Goal: Task Accomplishment & Management: Use online tool/utility

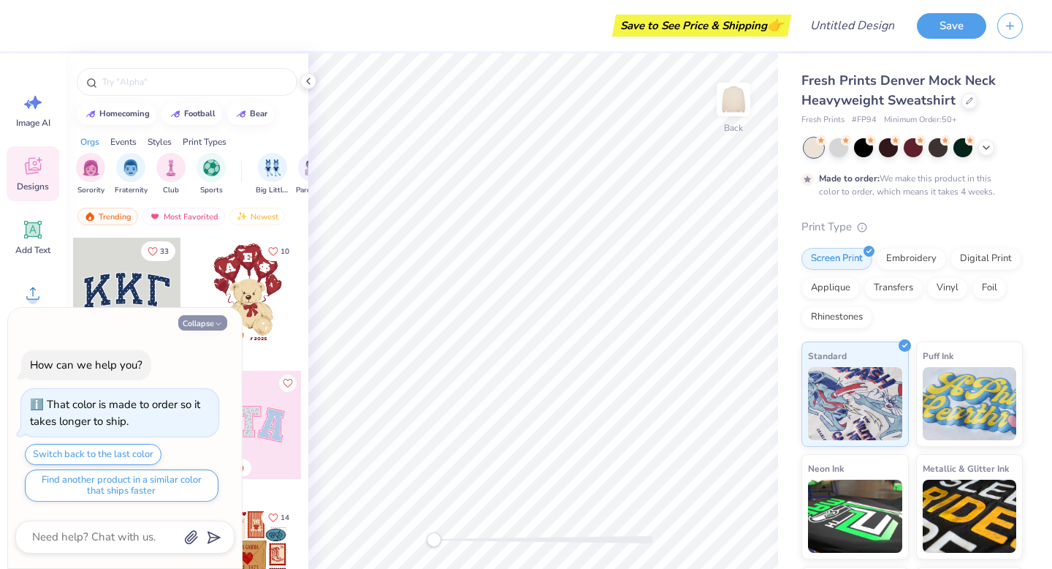
click at [212, 329] on button "Collapse" at bounding box center [202, 322] width 49 height 15
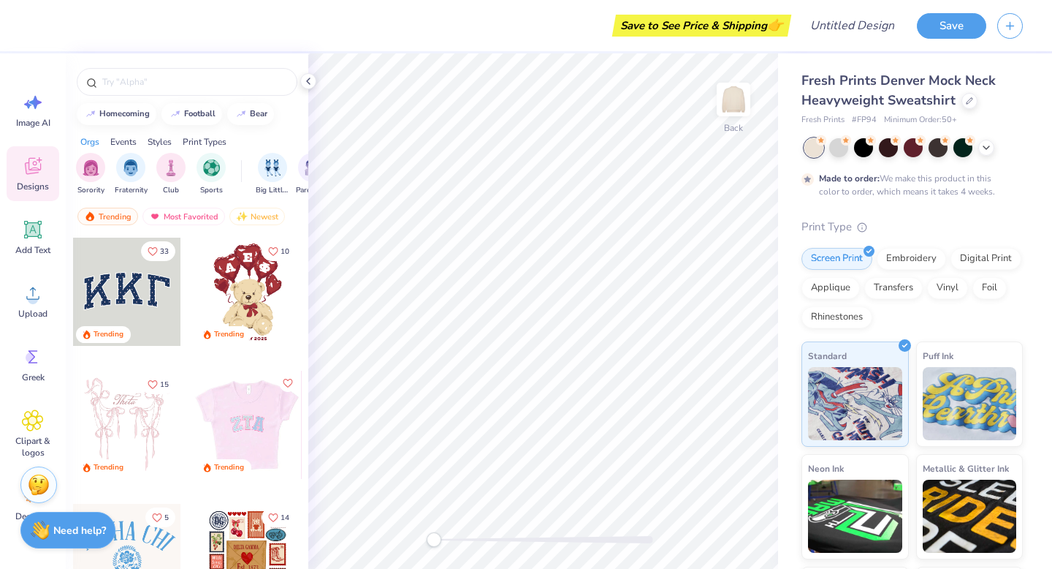
scroll to position [1, 0]
click at [235, 413] on div at bounding box center [248, 424] width 108 height 108
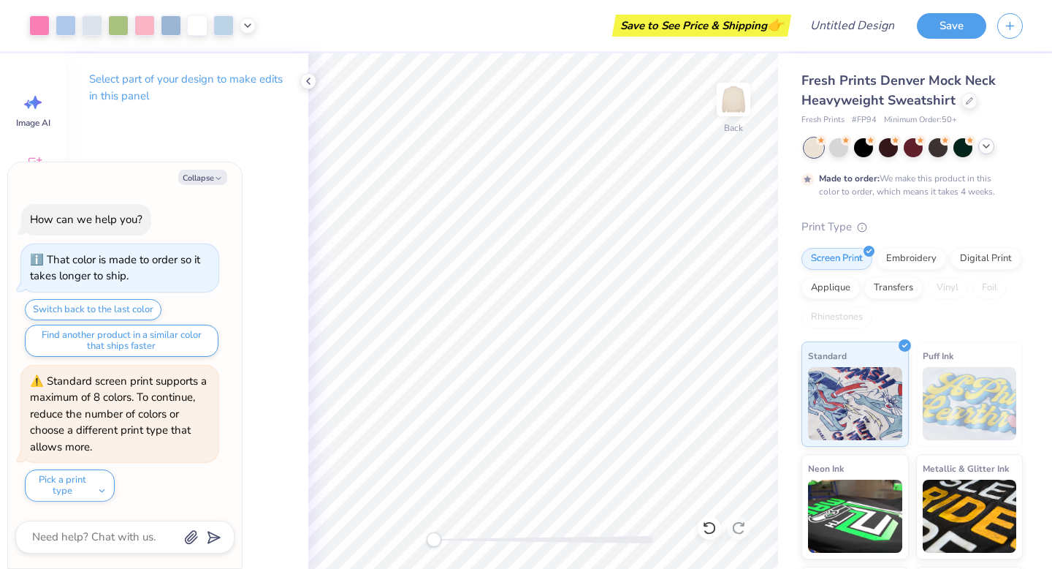
click at [987, 151] on icon at bounding box center [987, 146] width 12 height 12
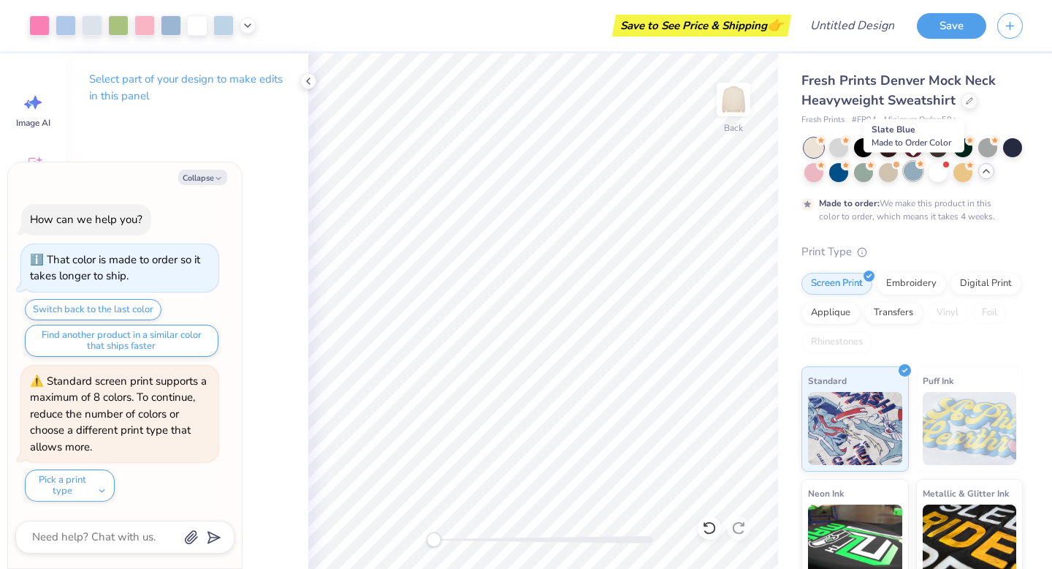
click at [915, 172] on div at bounding box center [913, 170] width 19 height 19
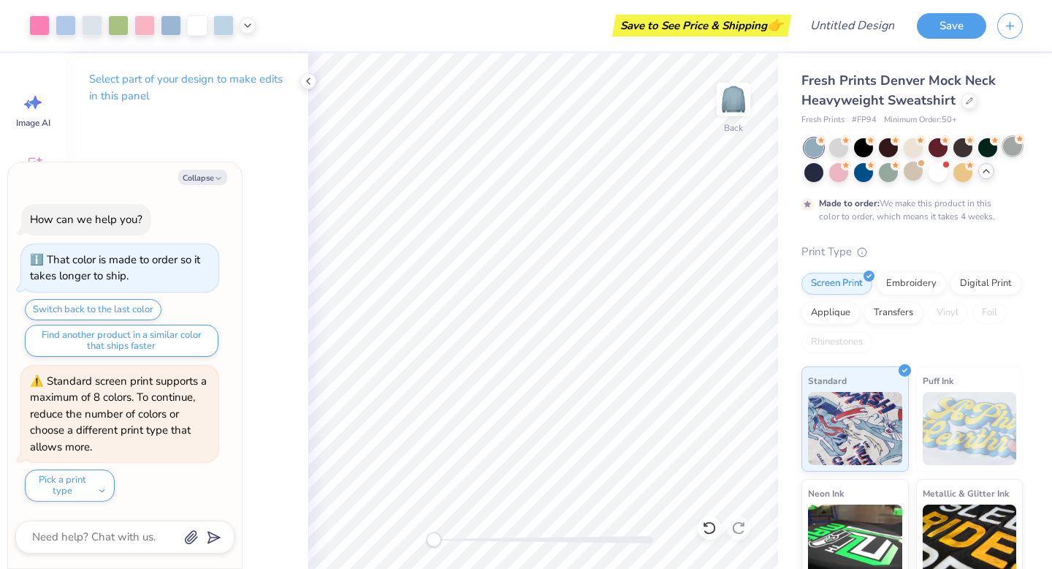
click at [1013, 144] on div at bounding box center [1012, 146] width 19 height 19
click at [942, 170] on div at bounding box center [938, 170] width 19 height 19
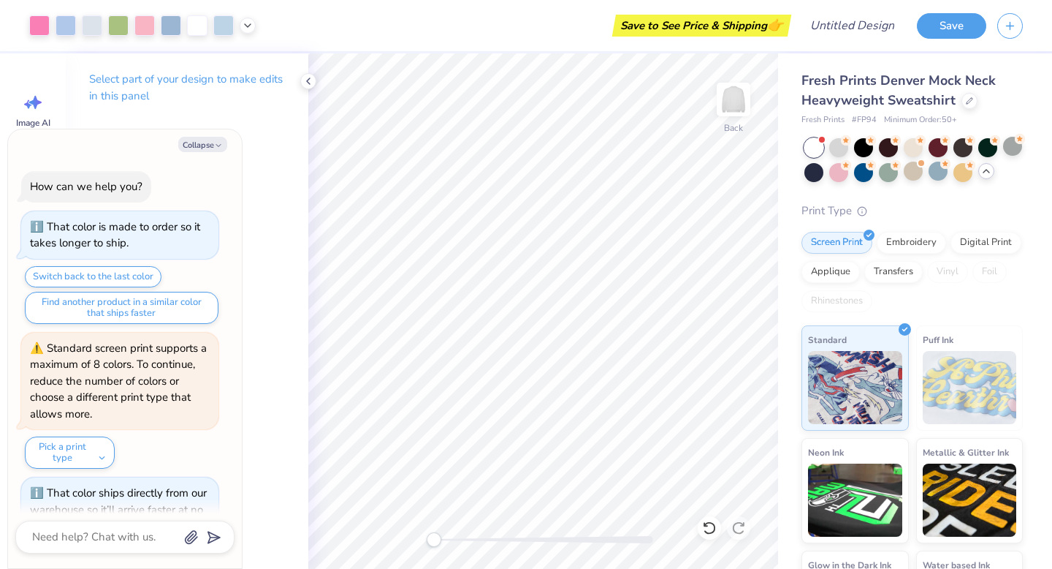
scroll to position [452, 0]
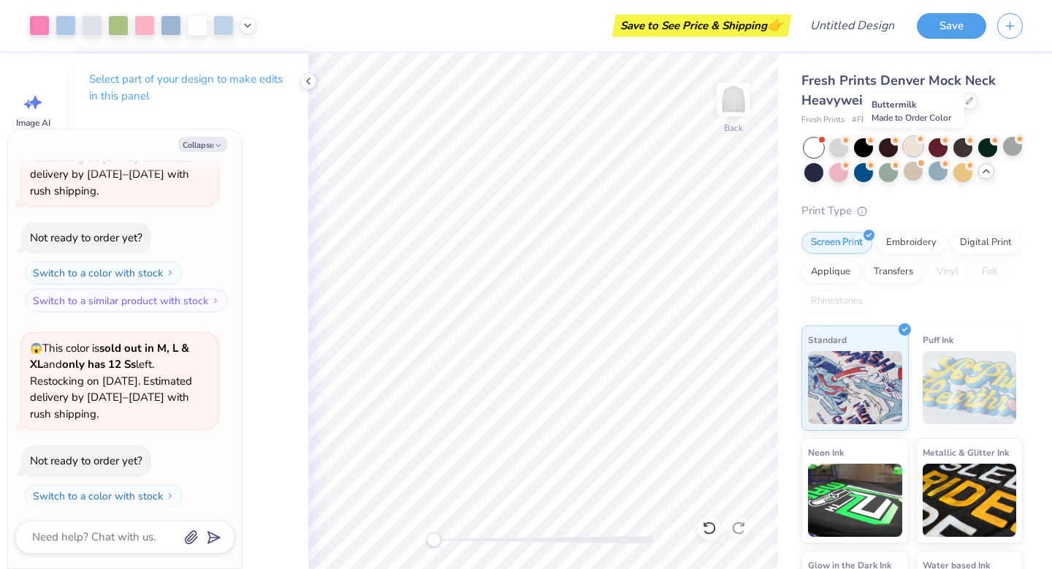
click at [914, 145] on div at bounding box center [913, 146] width 19 height 19
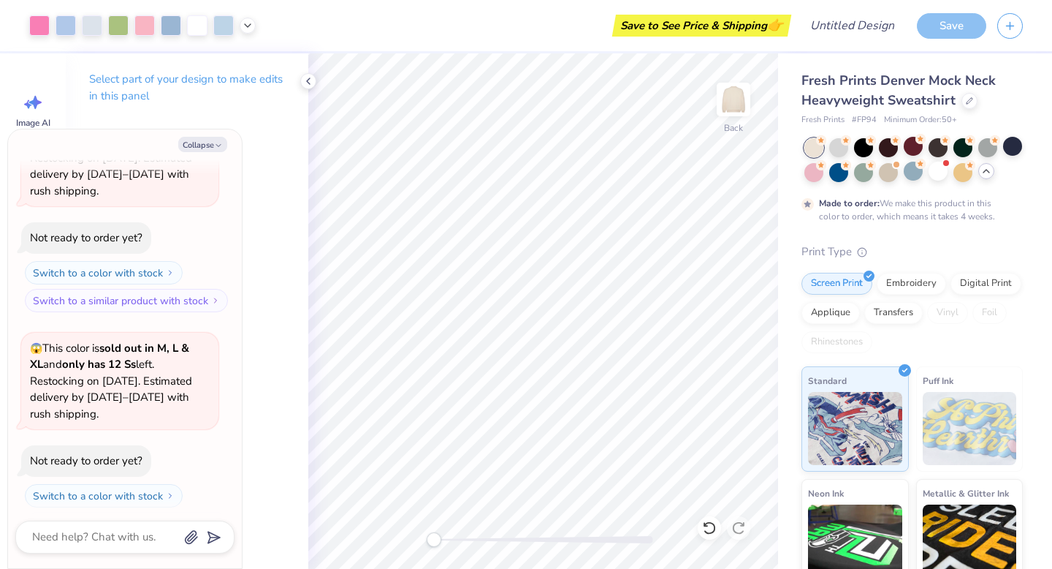
scroll to position [574, 0]
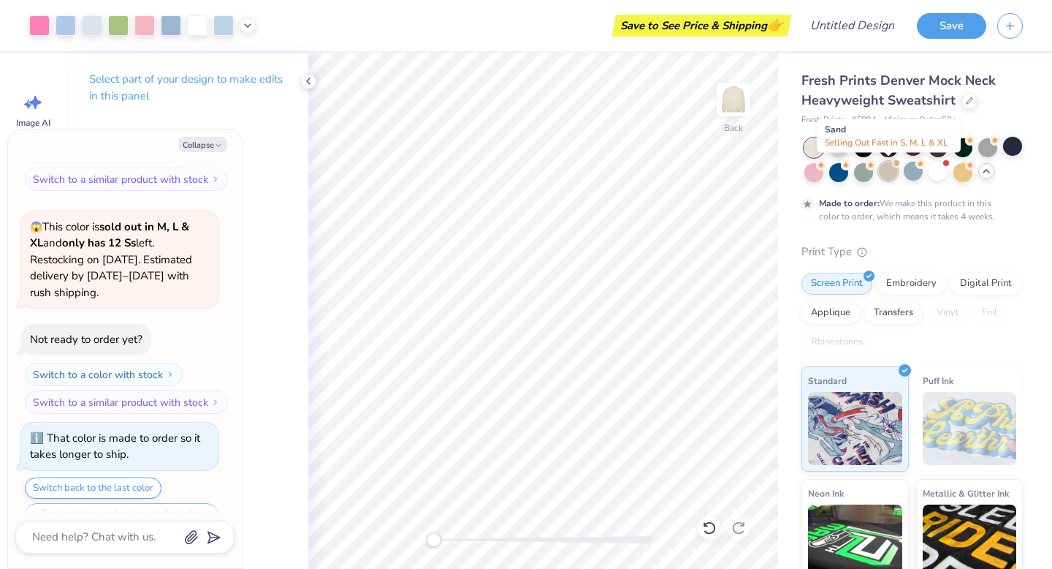
click at [892, 169] on div at bounding box center [888, 170] width 19 height 19
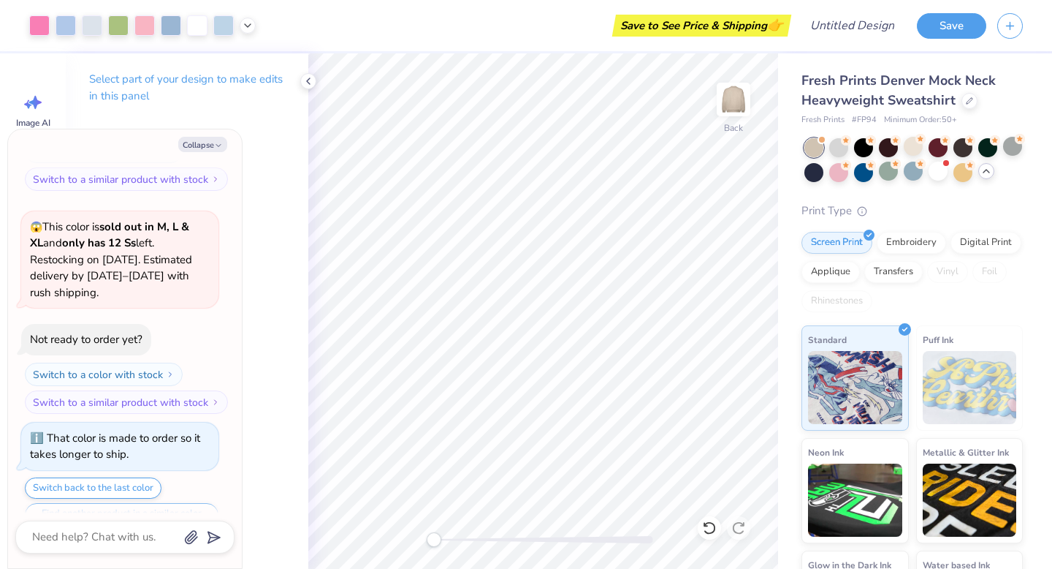
scroll to position [837, 0]
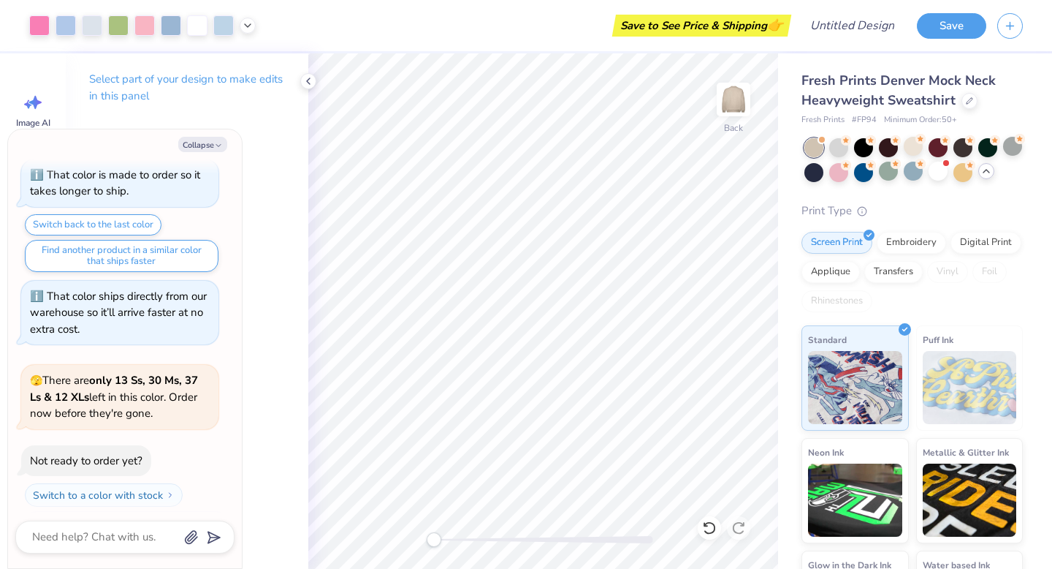
click at [984, 172] on icon at bounding box center [987, 171] width 12 height 12
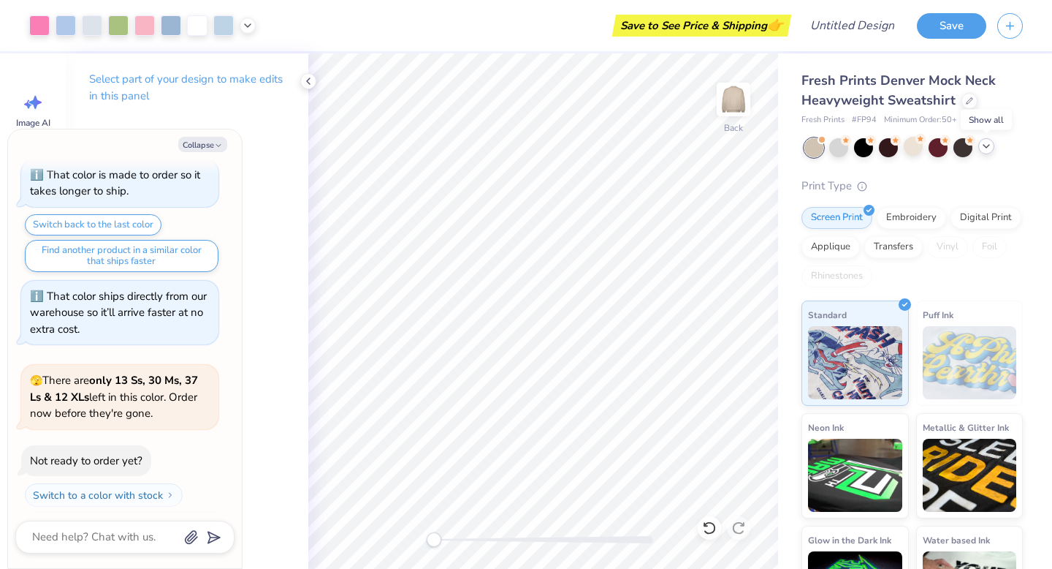
click at [992, 143] on icon at bounding box center [987, 146] width 12 height 12
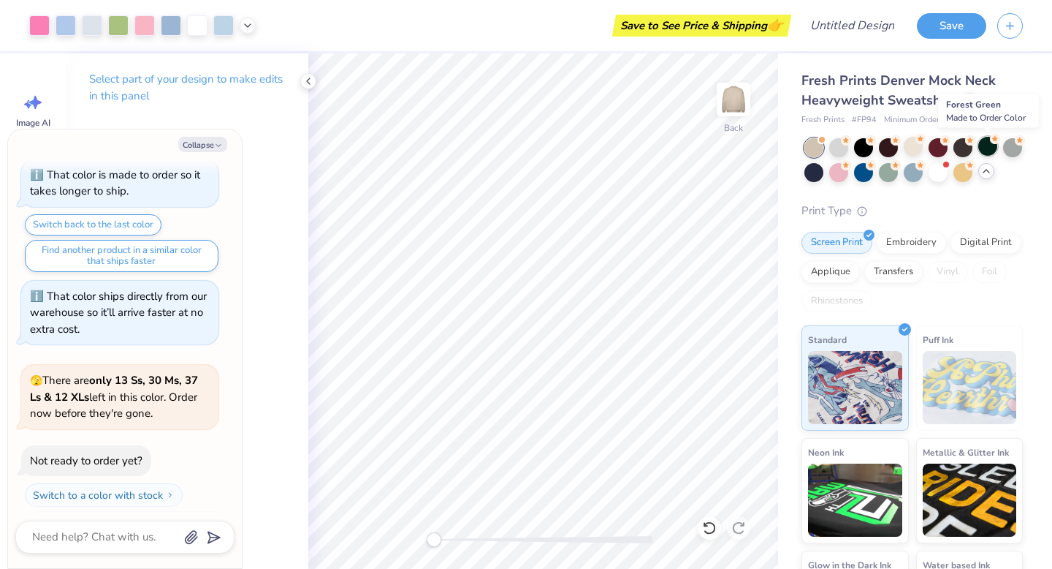
click at [993, 148] on div at bounding box center [987, 146] width 19 height 19
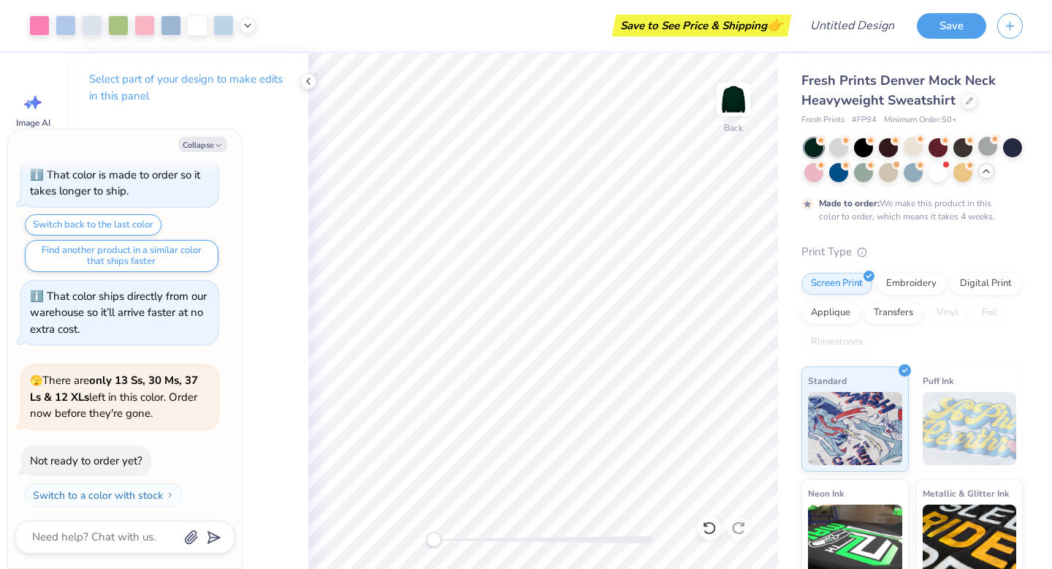
scroll to position [958, 0]
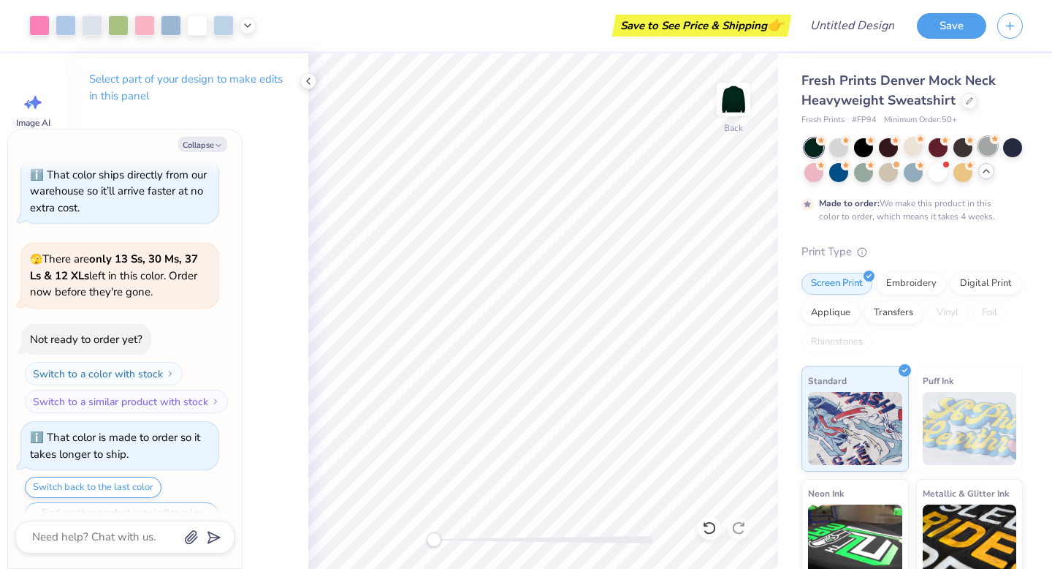
click at [984, 148] on div at bounding box center [987, 146] width 19 height 19
click at [933, 167] on div at bounding box center [938, 170] width 19 height 19
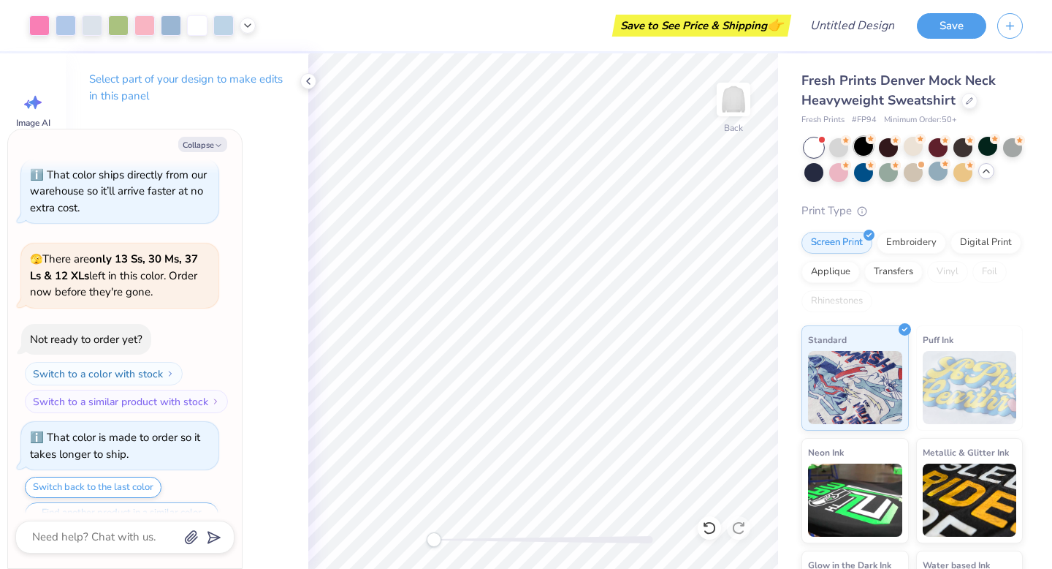
scroll to position [1237, 0]
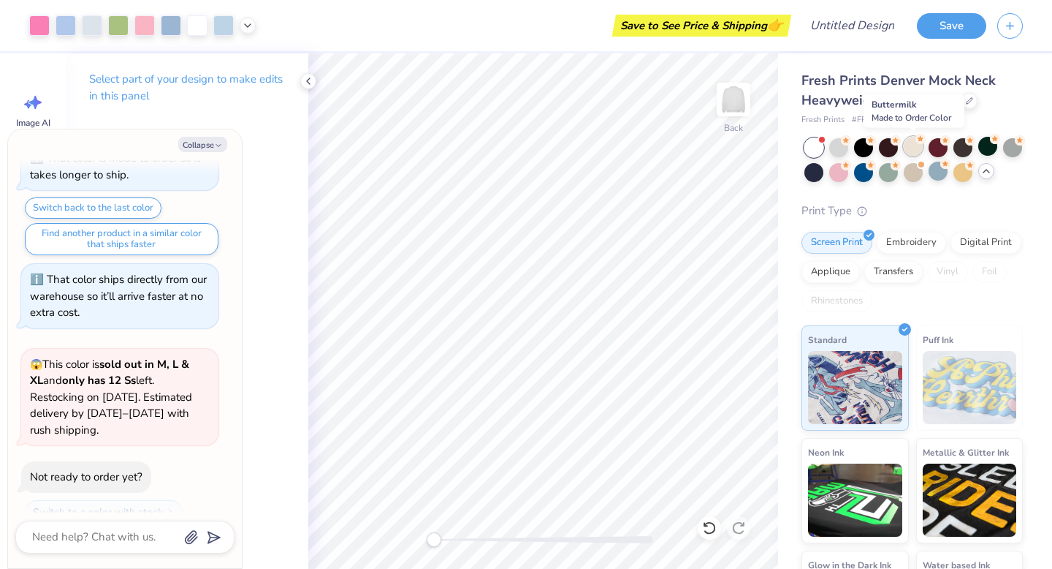
click at [908, 152] on div at bounding box center [913, 146] width 19 height 19
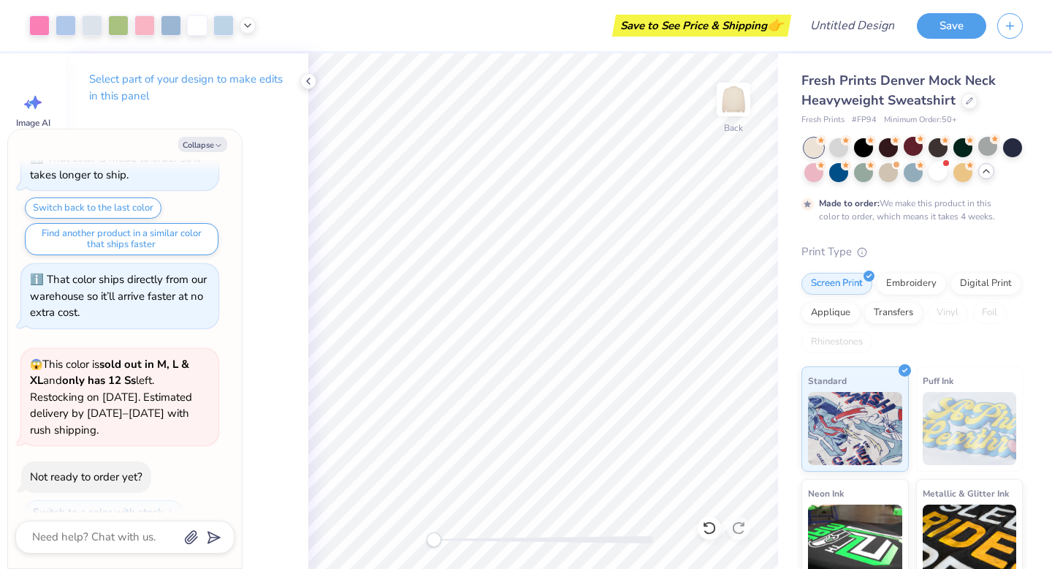
scroll to position [1358, 0]
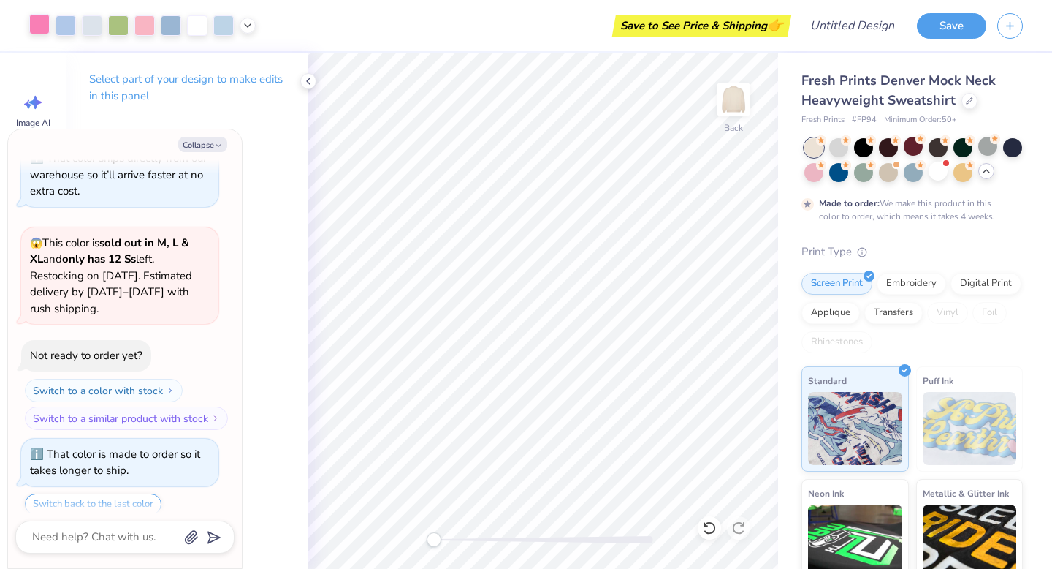
click at [43, 23] on div at bounding box center [39, 24] width 20 height 20
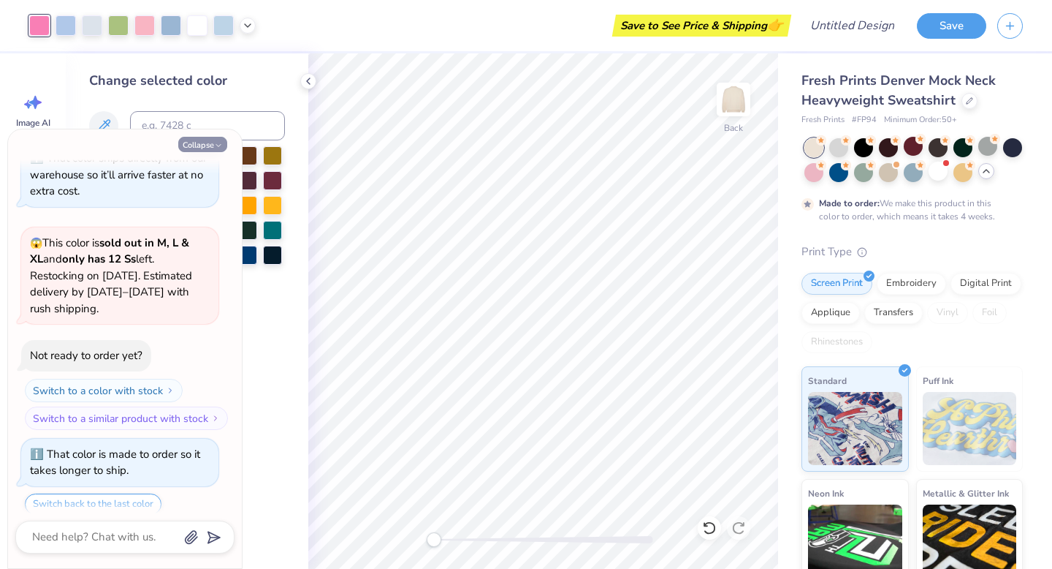
click at [215, 148] on icon "button" at bounding box center [218, 145] width 9 height 9
type textarea "x"
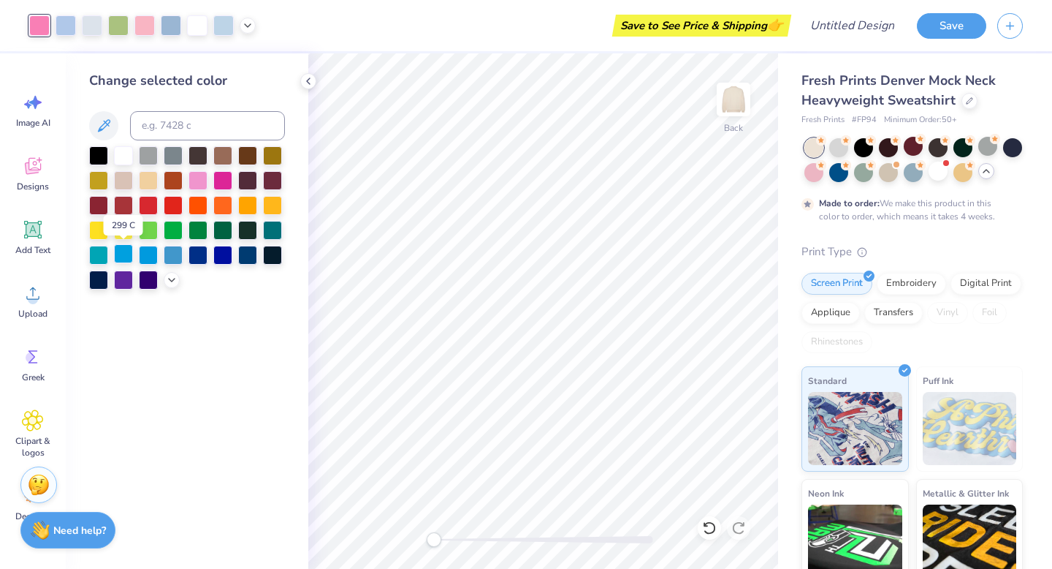
click at [121, 254] on div at bounding box center [123, 253] width 19 height 19
click at [69, 29] on div at bounding box center [66, 24] width 20 height 20
click at [218, 183] on div at bounding box center [222, 179] width 19 height 19
click at [145, 255] on div at bounding box center [148, 253] width 19 height 19
click at [118, 255] on div at bounding box center [123, 253] width 19 height 19
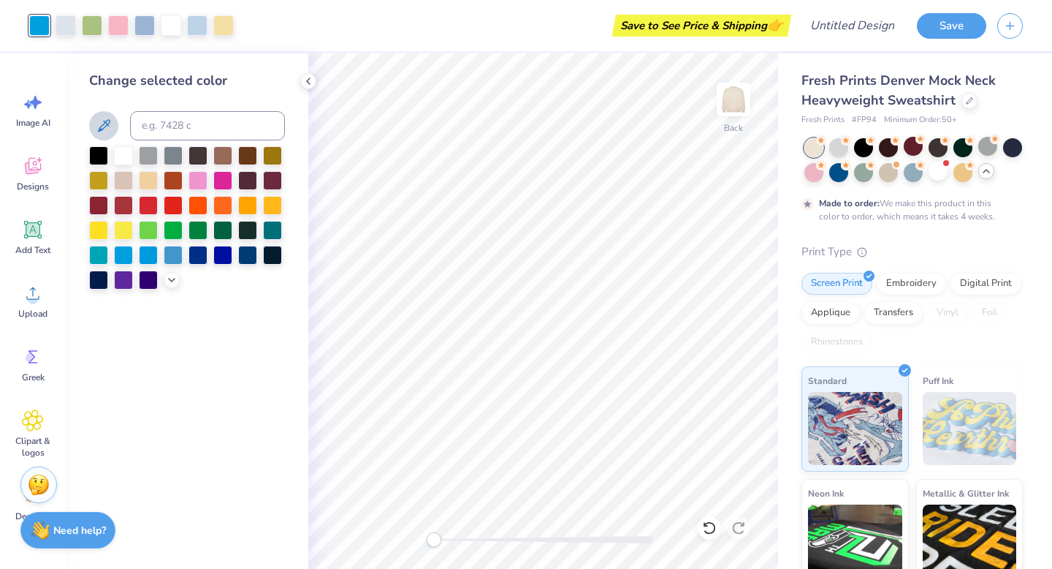
click at [107, 122] on icon at bounding box center [104, 126] width 18 height 18
click at [172, 280] on icon at bounding box center [172, 279] width 12 height 12
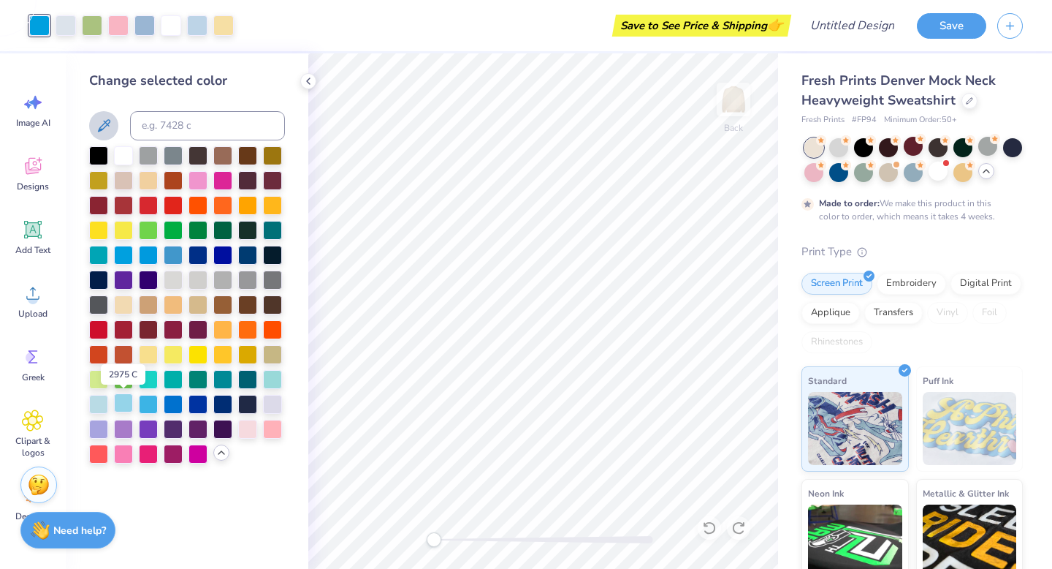
click at [126, 401] on div at bounding box center [123, 402] width 19 height 19
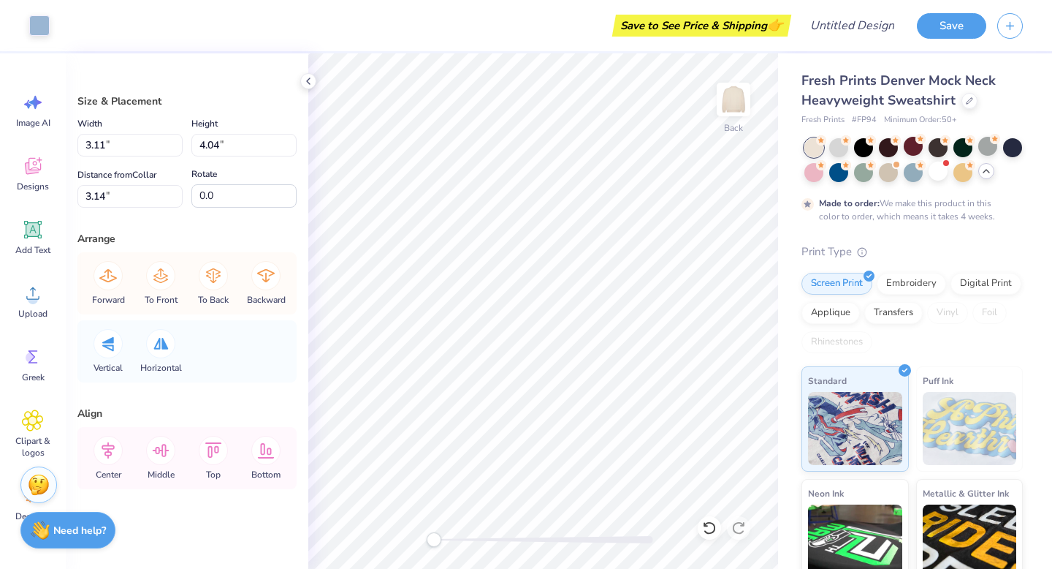
type input "3.11"
type input "4.04"
type input "3.14"
type input "4.05"
type input "3.13"
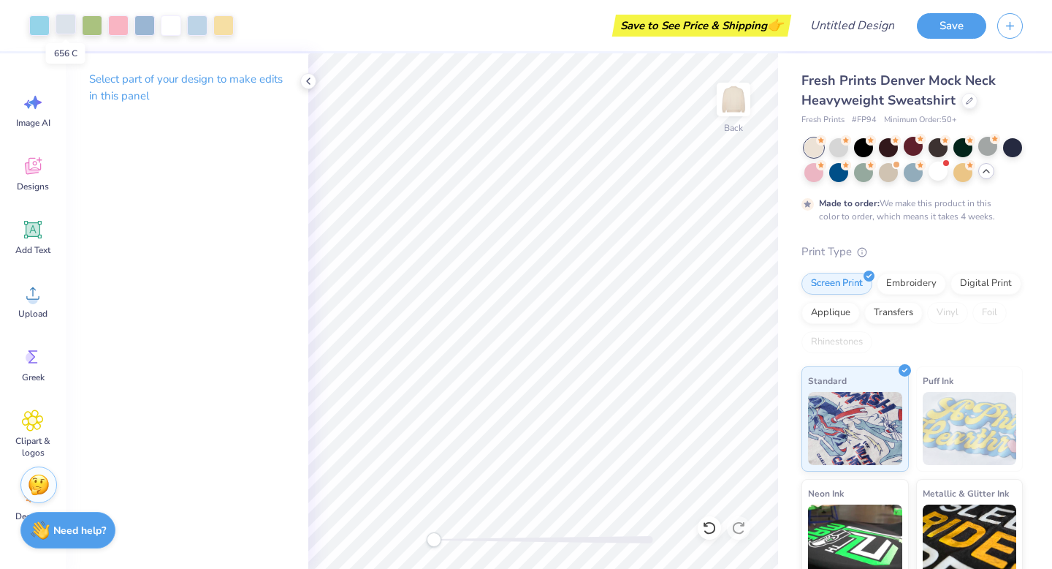
click at [69, 26] on div at bounding box center [66, 24] width 20 height 20
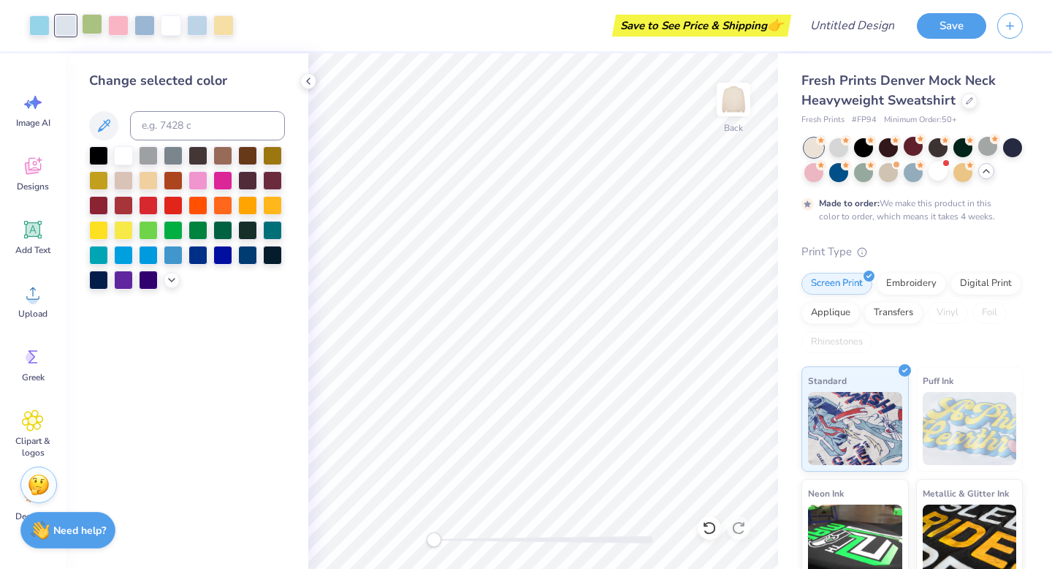
click at [96, 24] on div at bounding box center [92, 24] width 20 height 20
click at [151, 23] on div at bounding box center [144, 24] width 20 height 20
click at [218, 184] on div at bounding box center [222, 179] width 19 height 19
click at [172, 281] on icon at bounding box center [172, 279] width 12 height 12
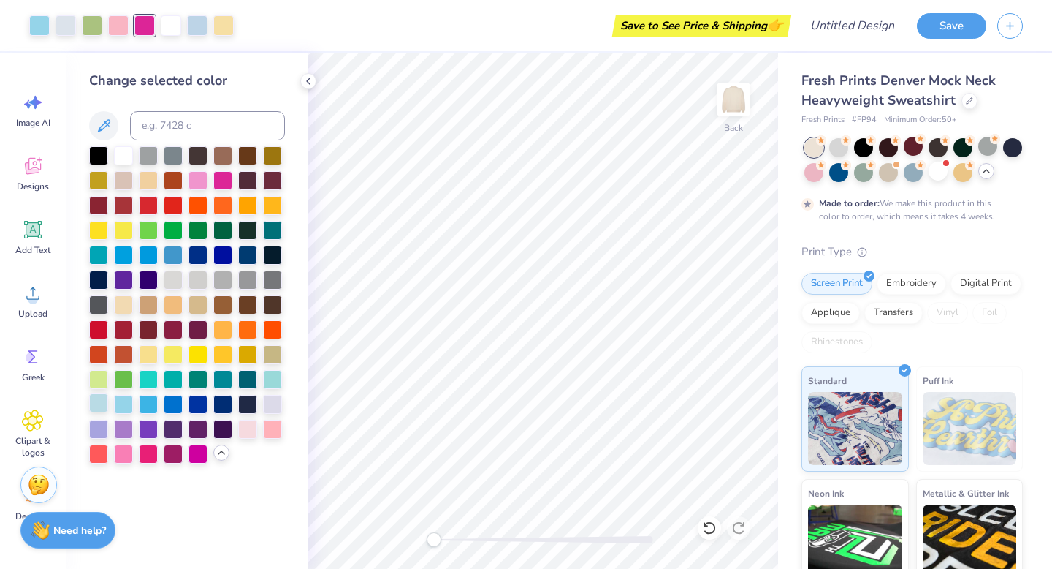
click at [102, 406] on div at bounding box center [98, 402] width 19 height 19
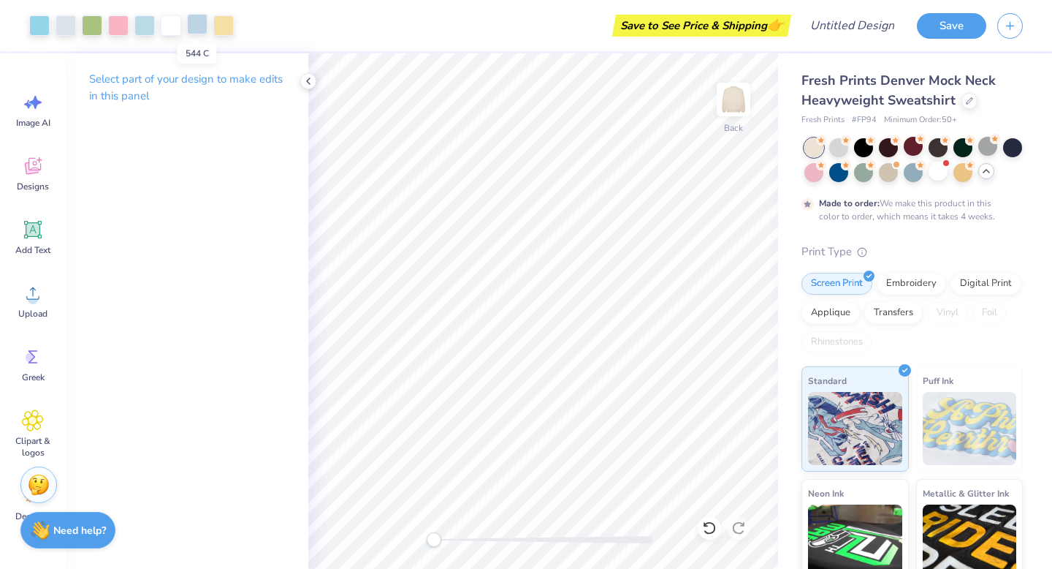
click at [199, 22] on div at bounding box center [197, 24] width 20 height 20
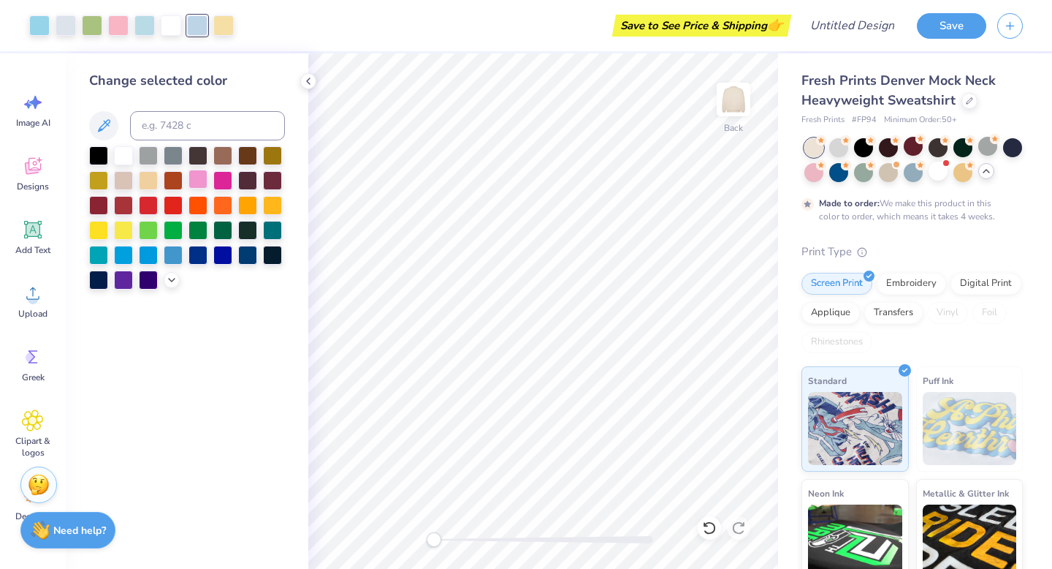
click at [198, 176] on div at bounding box center [198, 179] width 19 height 19
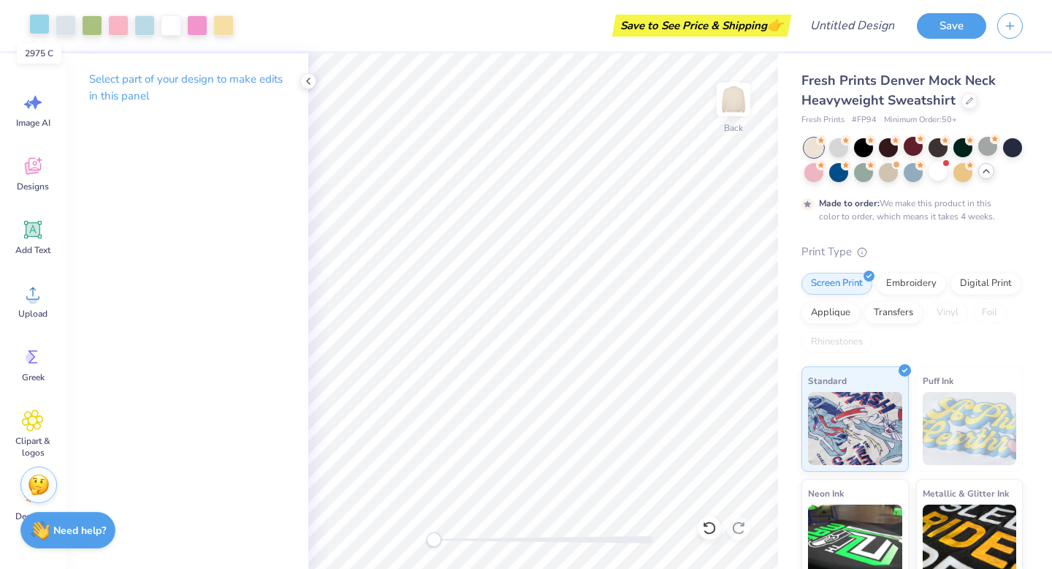
click at [37, 26] on div at bounding box center [39, 24] width 20 height 20
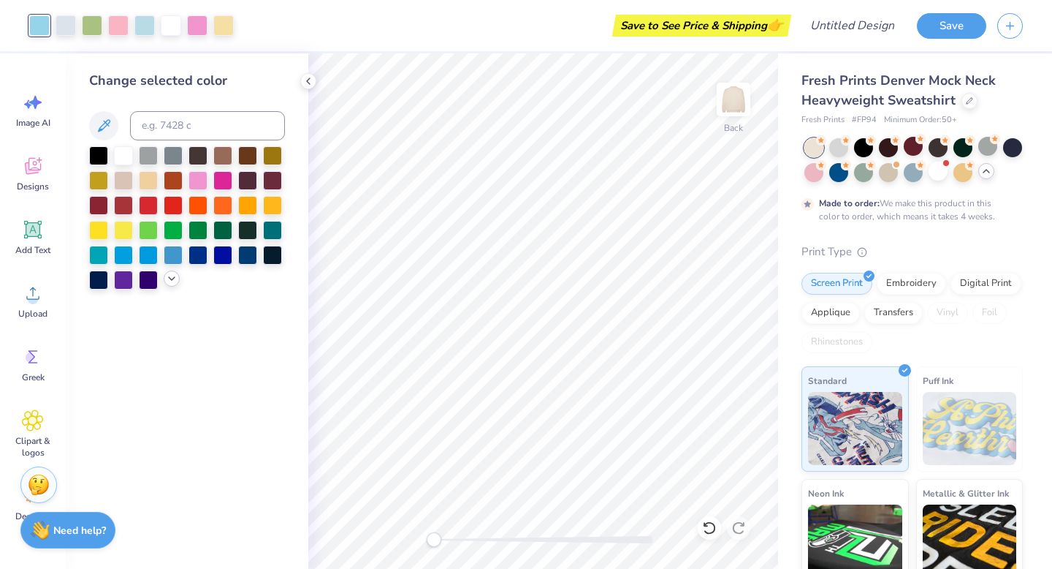
click at [175, 281] on icon at bounding box center [172, 279] width 12 height 12
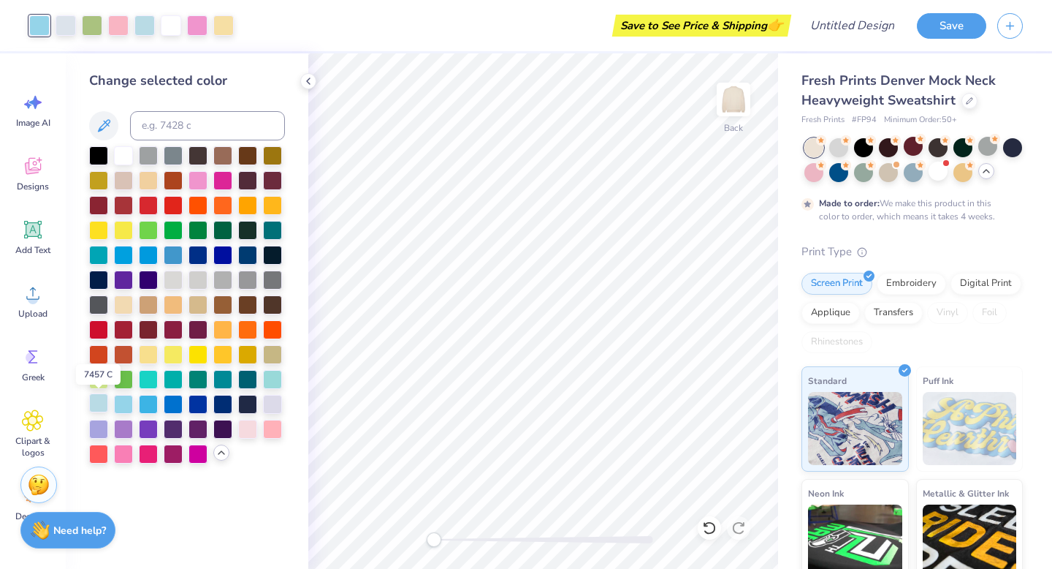
click at [102, 404] on div at bounding box center [98, 402] width 19 height 19
click at [70, 34] on div at bounding box center [66, 24] width 20 height 20
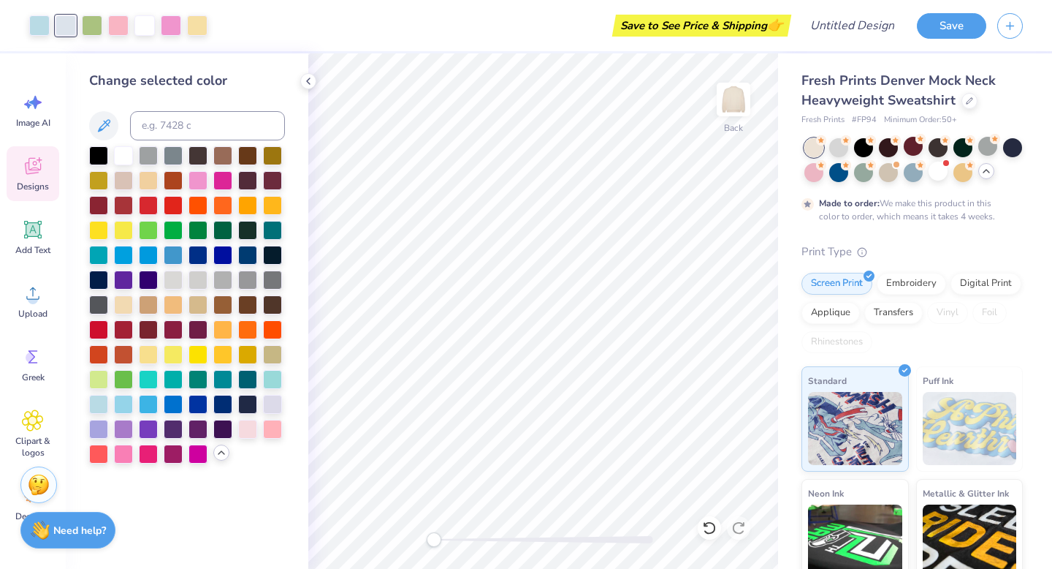
click at [34, 175] on icon at bounding box center [33, 166] width 22 height 22
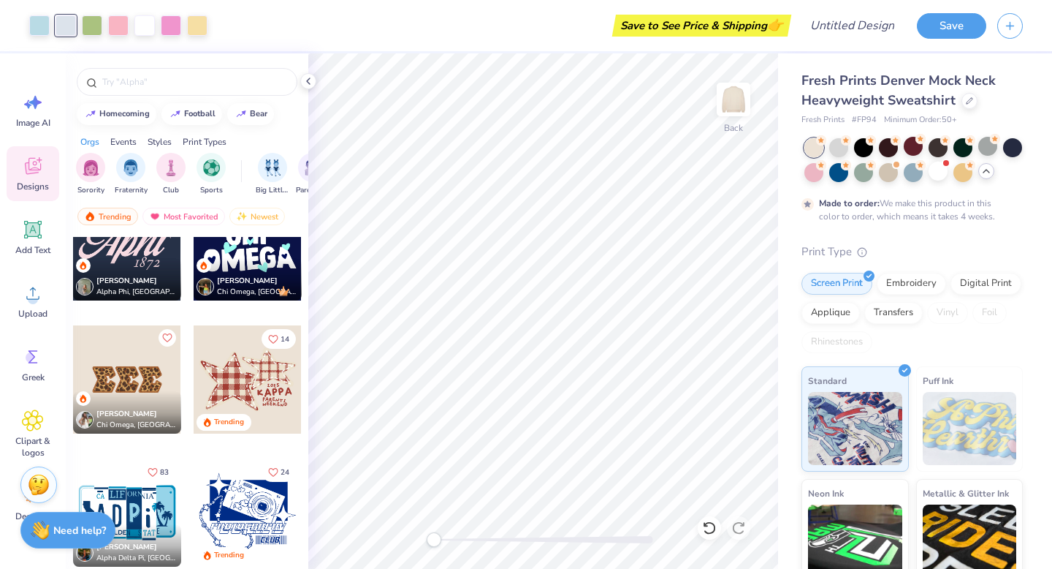
scroll to position [1919, 0]
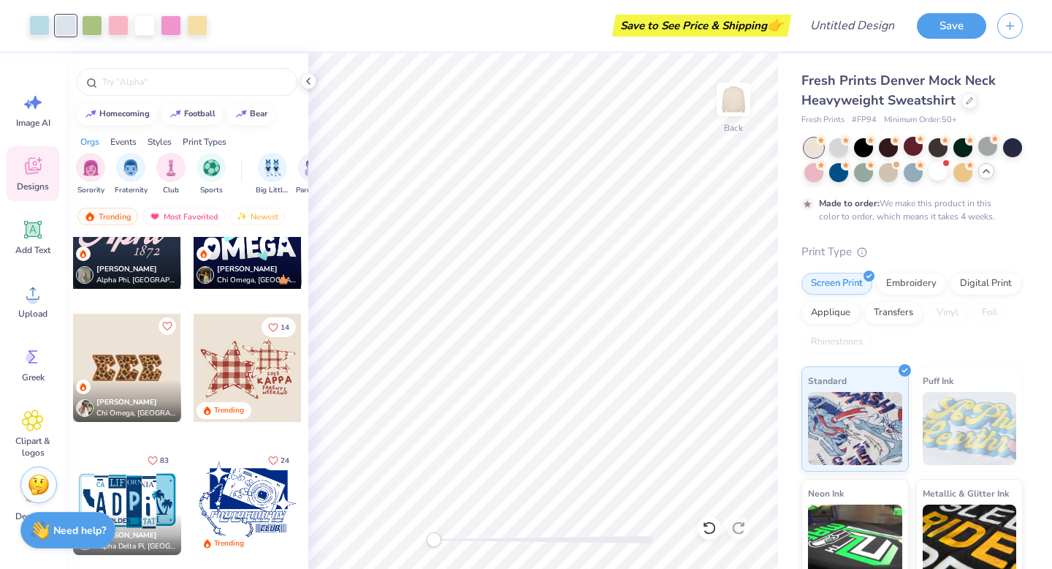
click at [141, 379] on div "[PERSON_NAME] Chi Omega, [GEOGRAPHIC_DATA]" at bounding box center [127, 400] width 108 height 42
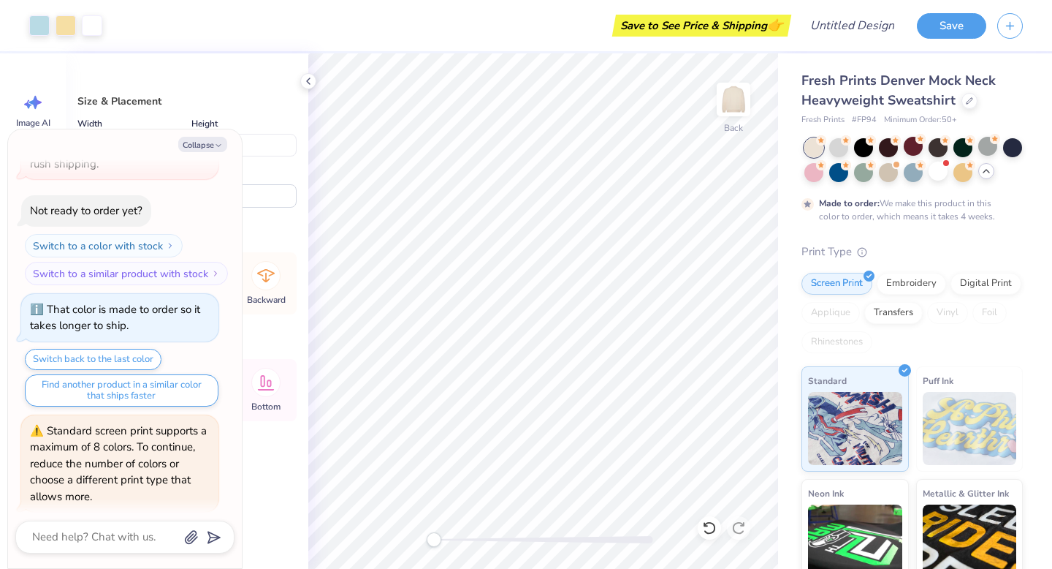
scroll to position [1649, 0]
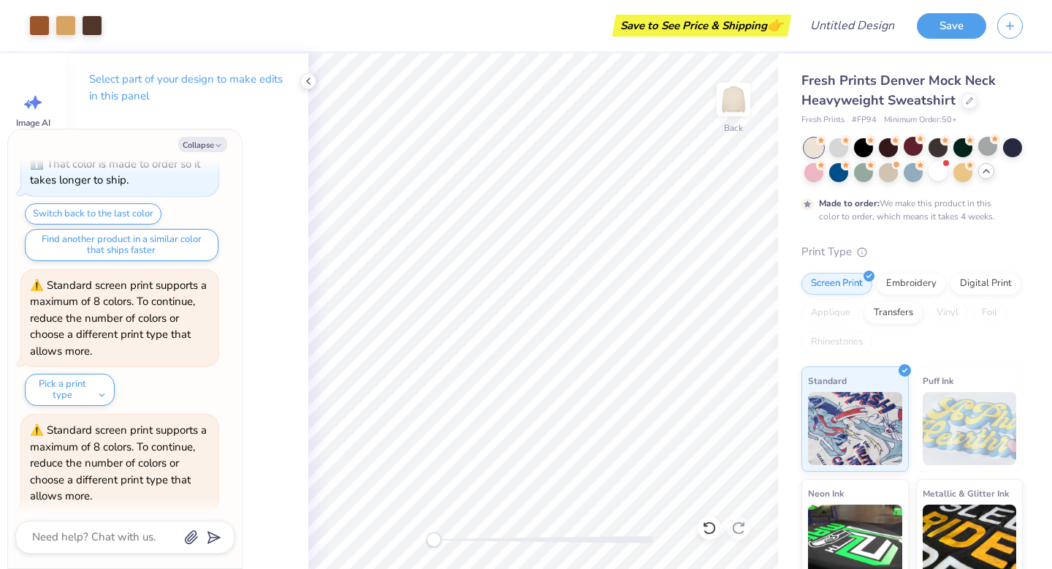
type textarea "x"
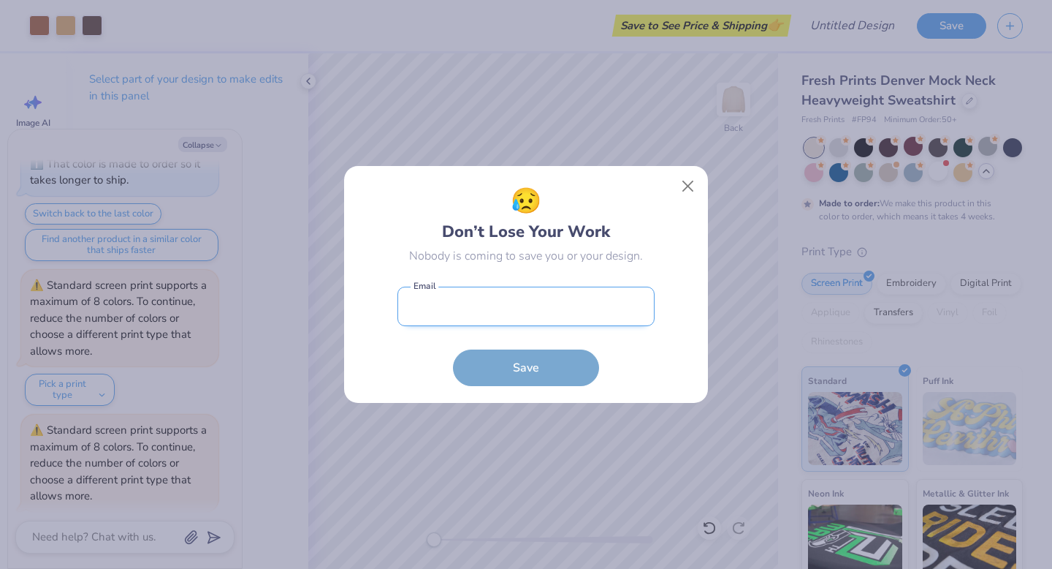
click at [609, 319] on input "email" at bounding box center [526, 306] width 257 height 40
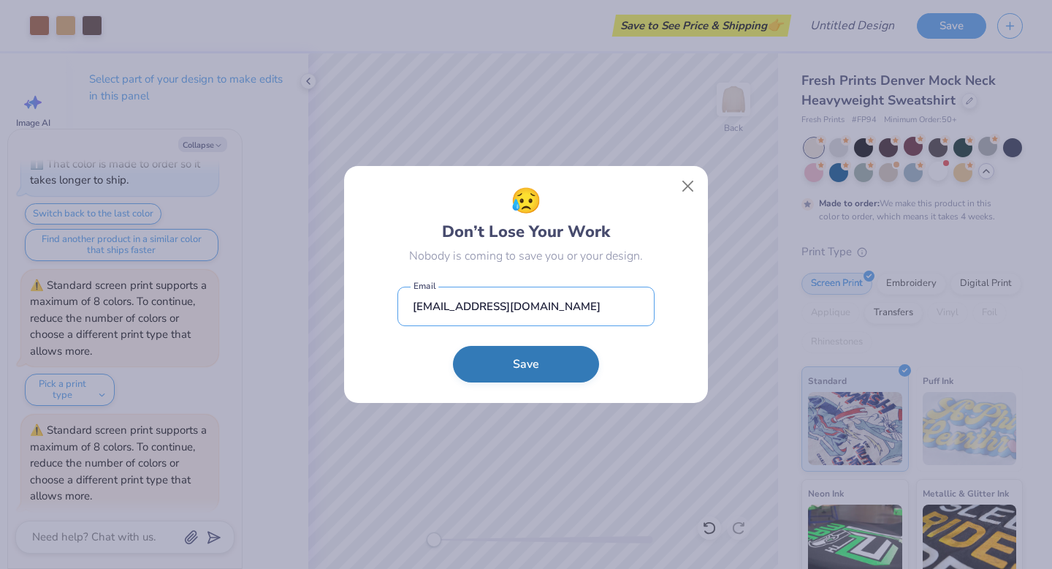
type input "[EMAIL_ADDRESS][DOMAIN_NAME]"
click at [531, 357] on button "Save" at bounding box center [526, 364] width 146 height 37
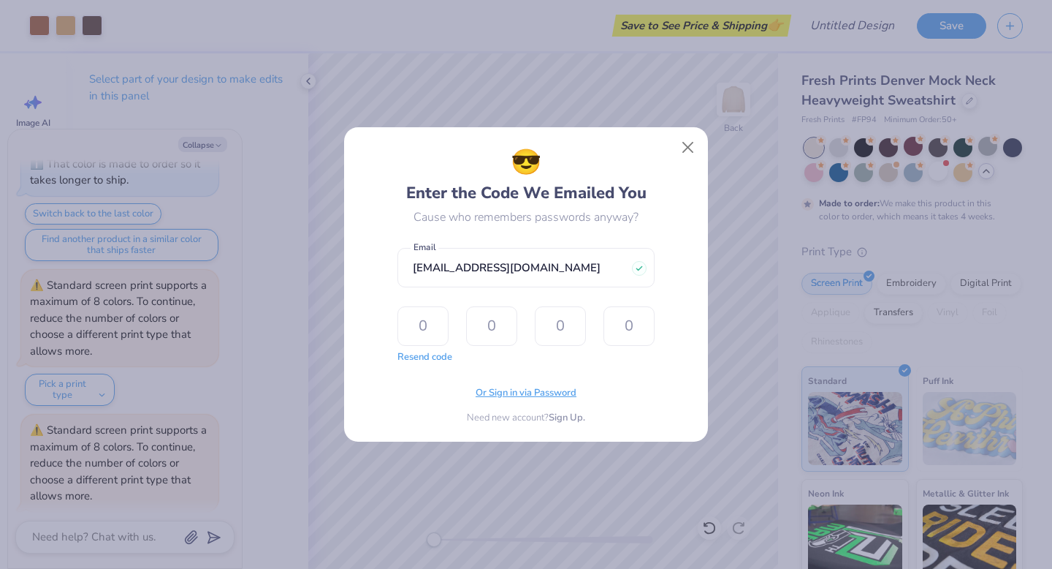
click at [533, 398] on span "Or Sign in via Password" at bounding box center [526, 393] width 101 height 15
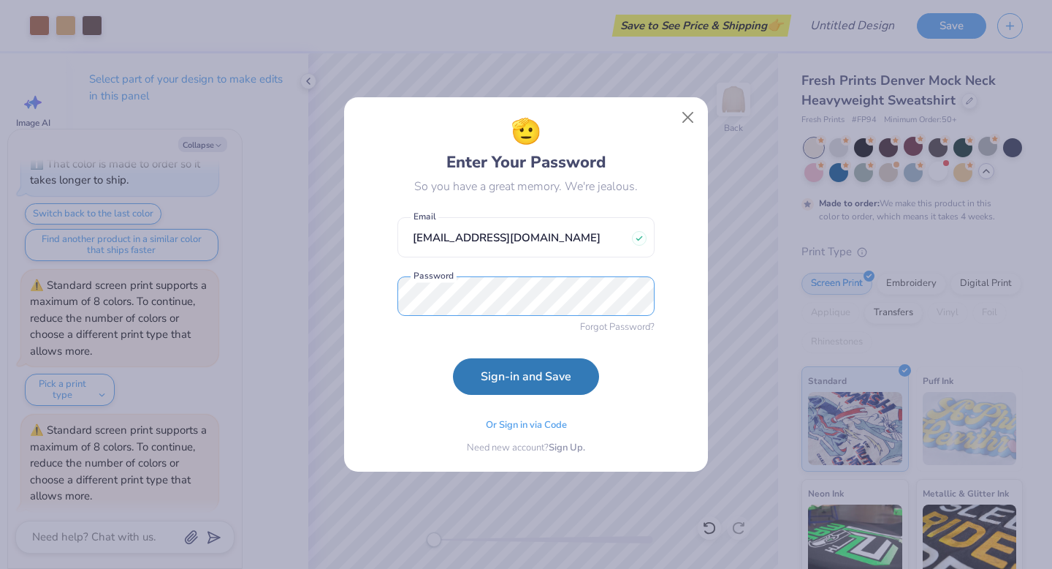
click at [453, 358] on button "Sign-in and Save" at bounding box center [526, 376] width 146 height 37
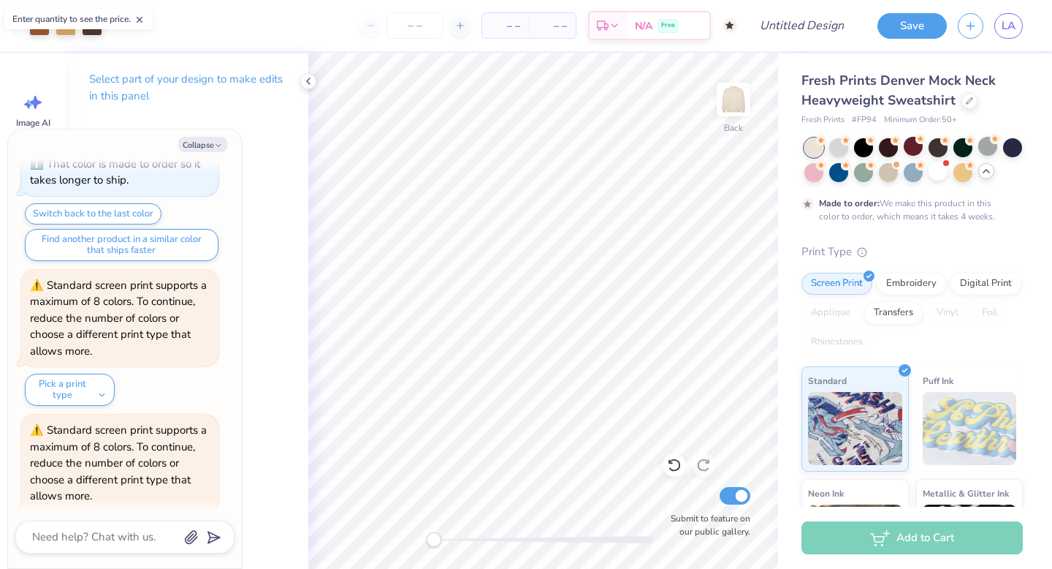
scroll to position [1761, 0]
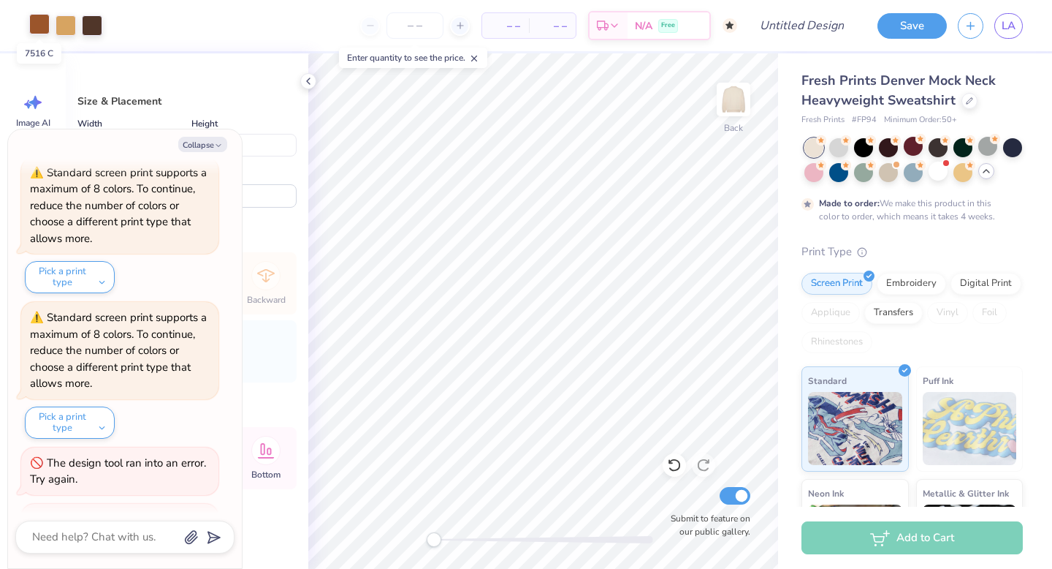
click at [42, 33] on div at bounding box center [39, 24] width 20 height 20
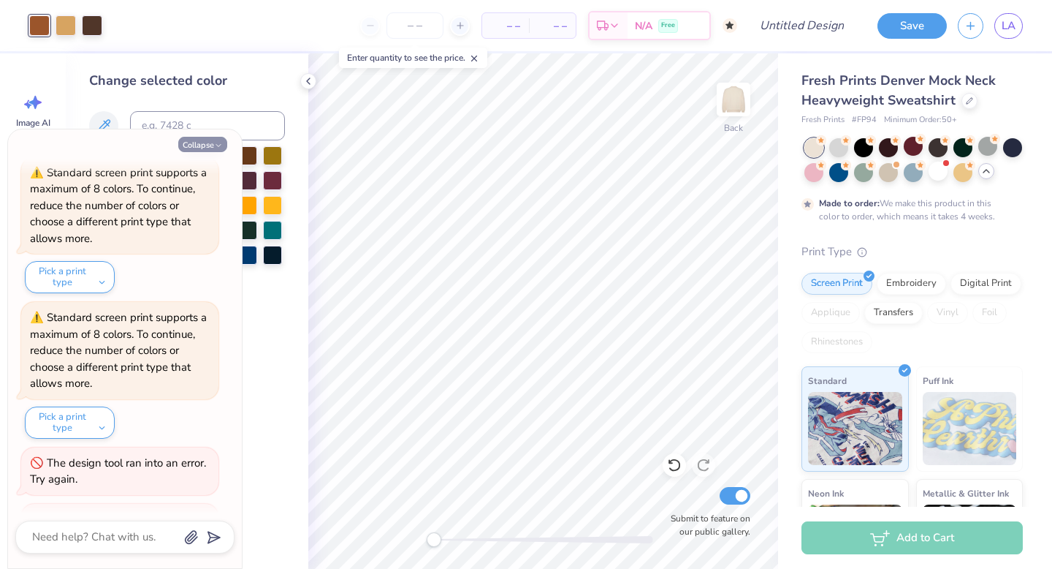
click at [218, 146] on polyline "button" at bounding box center [218, 146] width 4 height 2
type textarea "x"
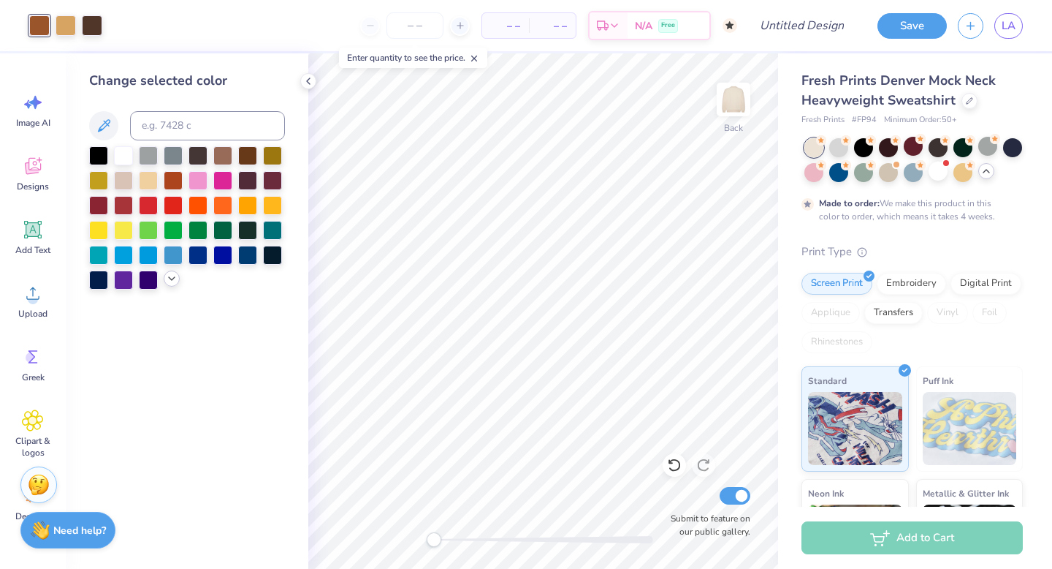
click at [169, 277] on polyline at bounding box center [172, 278] width 6 height 3
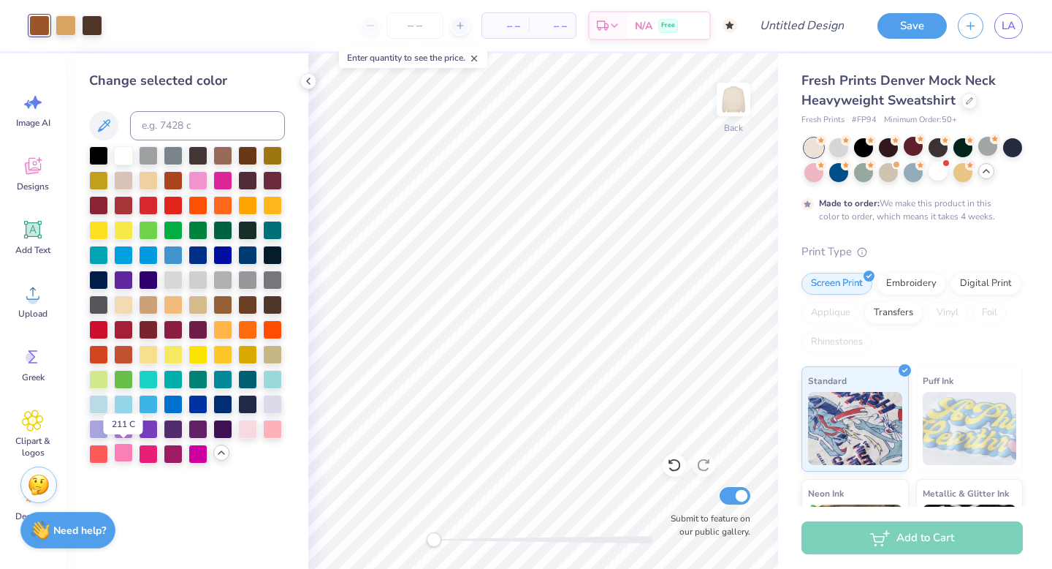
click at [126, 457] on div at bounding box center [123, 452] width 19 height 19
click at [68, 25] on div at bounding box center [66, 24] width 20 height 20
click at [246, 431] on div at bounding box center [247, 427] width 19 height 19
click at [91, 20] on div at bounding box center [92, 24] width 20 height 20
click at [271, 427] on div at bounding box center [272, 427] width 19 height 19
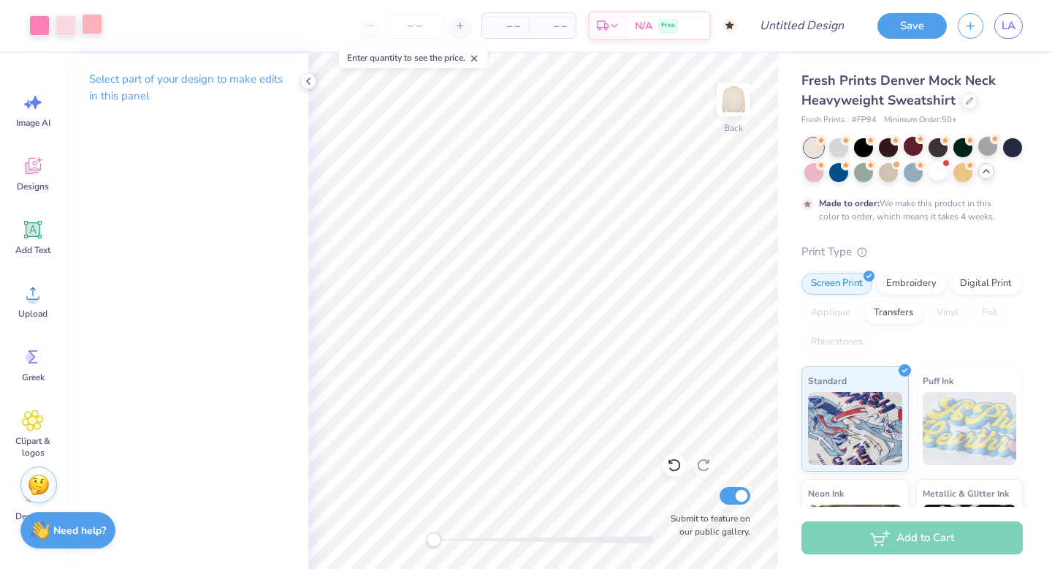
click at [92, 28] on div at bounding box center [92, 24] width 20 height 20
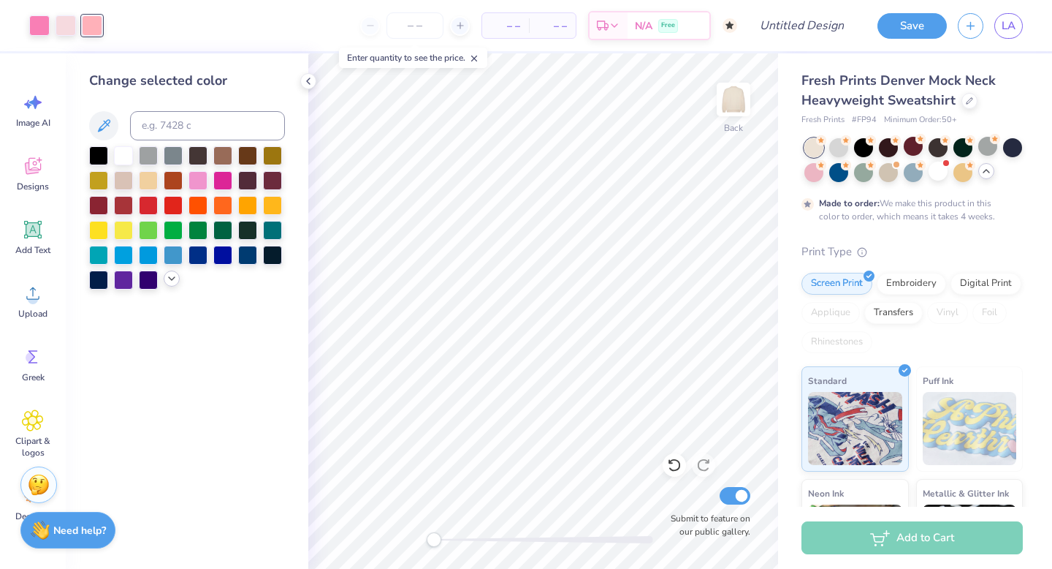
click at [173, 281] on icon at bounding box center [172, 279] width 12 height 12
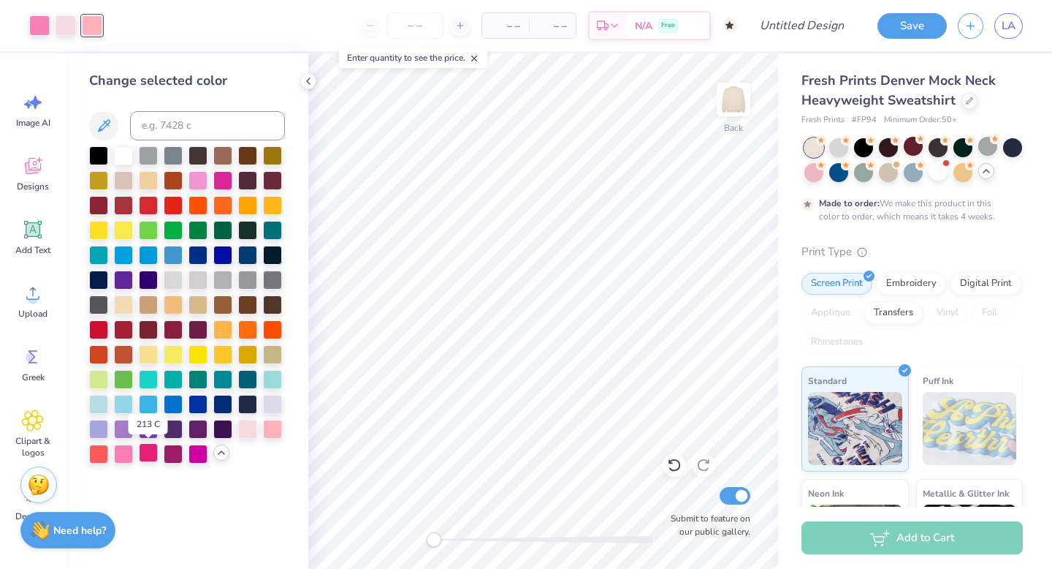
click at [148, 454] on div at bounding box center [148, 452] width 19 height 19
click at [45, 24] on div at bounding box center [39, 24] width 20 height 20
click at [124, 459] on div at bounding box center [123, 452] width 19 height 19
click at [69, 28] on div at bounding box center [66, 24] width 20 height 20
click at [39, 176] on icon at bounding box center [33, 166] width 22 height 22
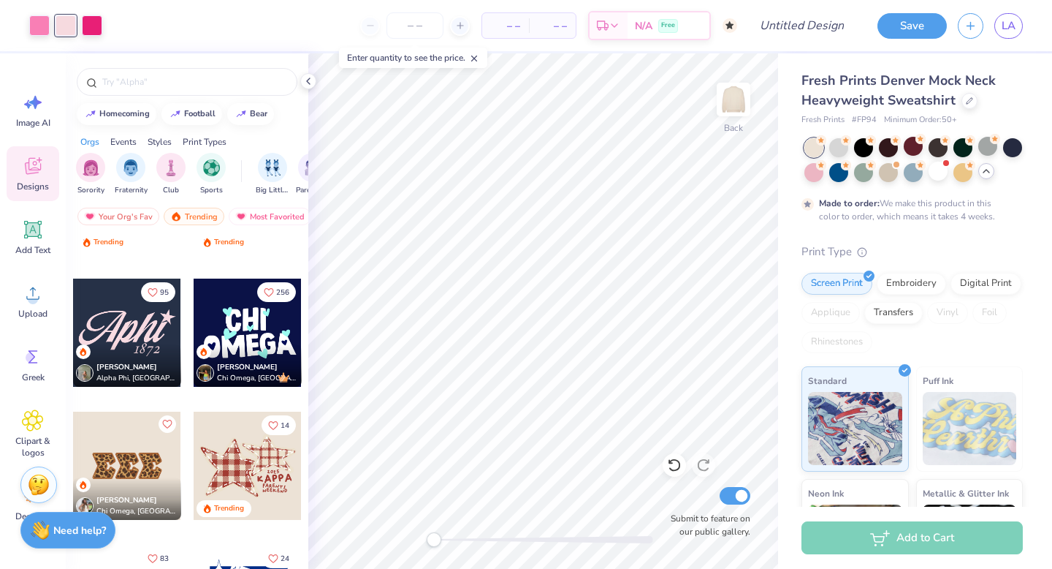
scroll to position [1931, 0]
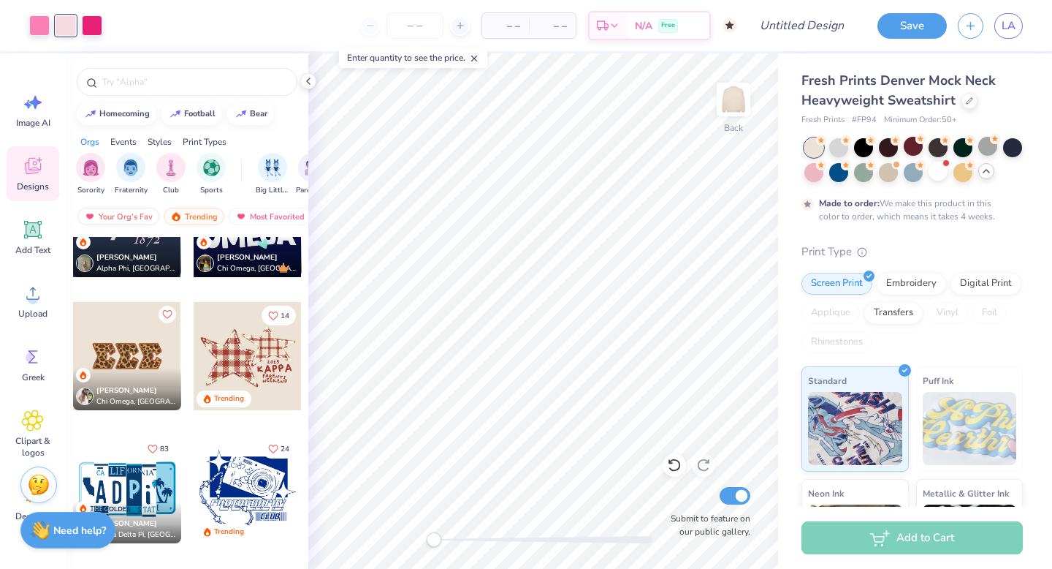
click at [118, 332] on div at bounding box center [127, 356] width 108 height 108
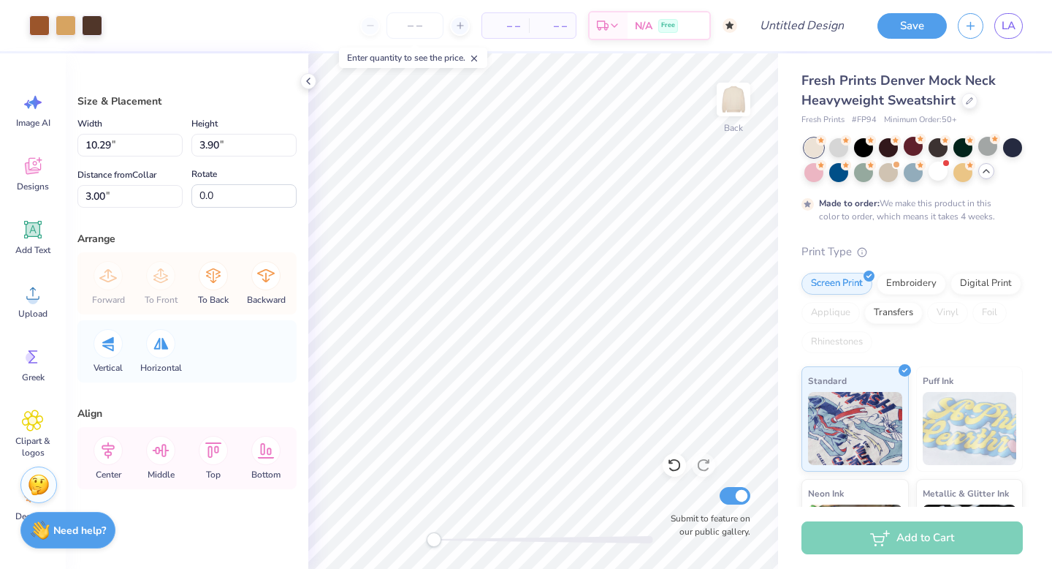
type input "3.34"
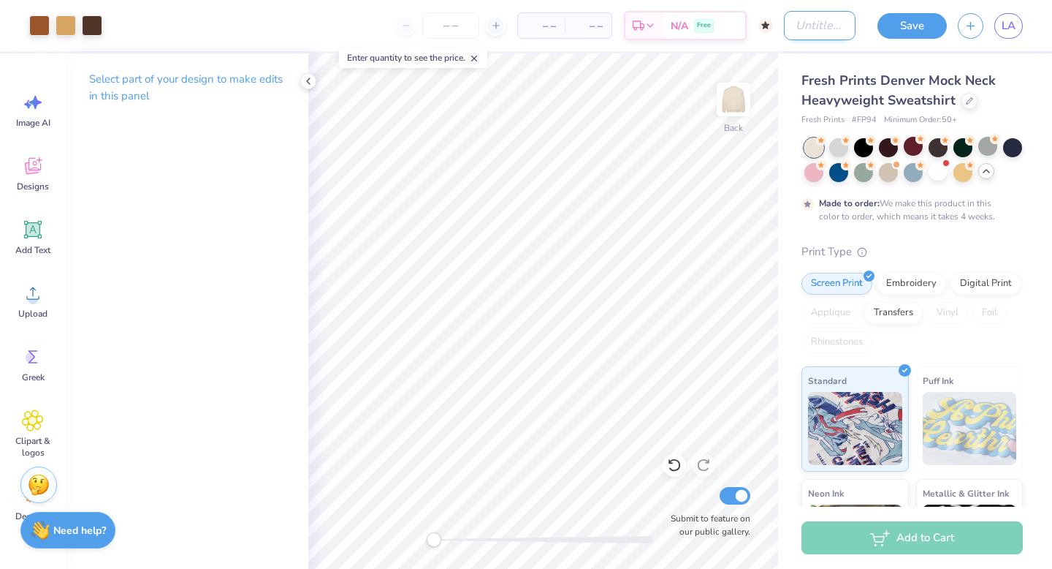
click at [820, 32] on input "Design Title" at bounding box center [820, 25] width 72 height 29
type input "Mock Neck Cheetah"
click at [921, 28] on button "Save" at bounding box center [912, 24] width 69 height 26
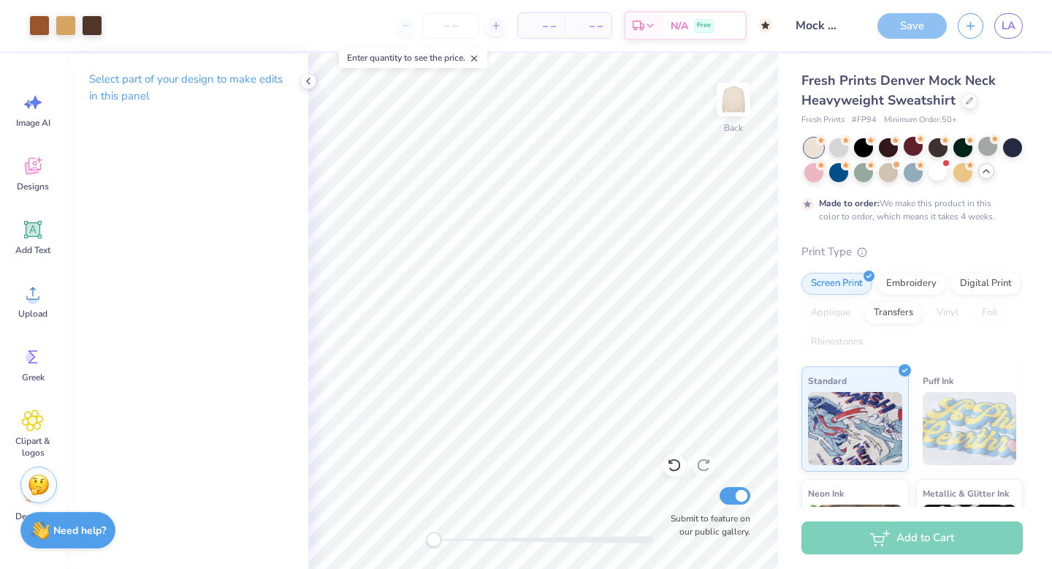
click at [449, 23] on input "number" at bounding box center [450, 25] width 57 height 26
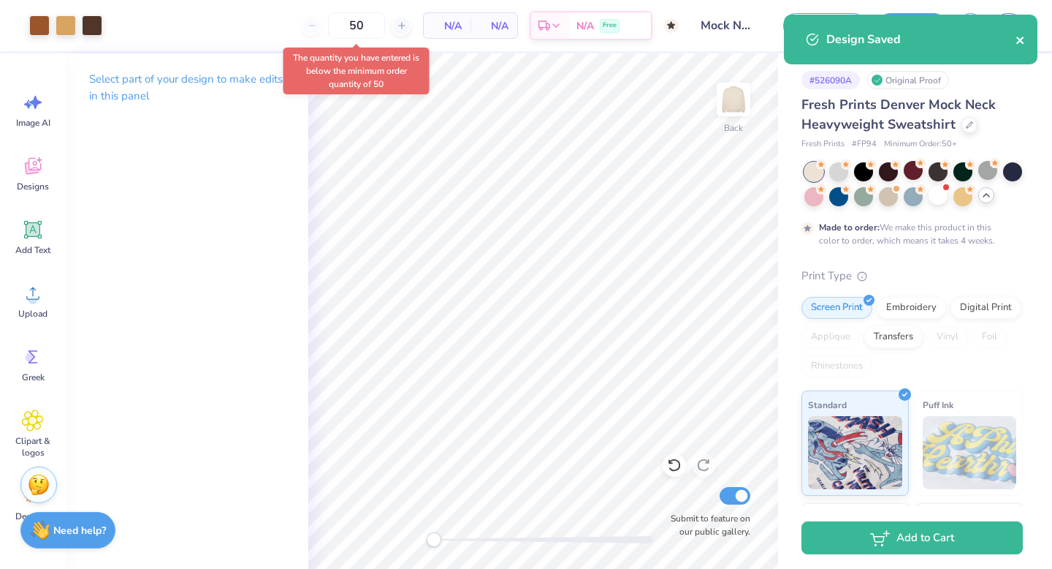
click at [1024, 43] on icon "close" at bounding box center [1021, 40] width 10 height 12
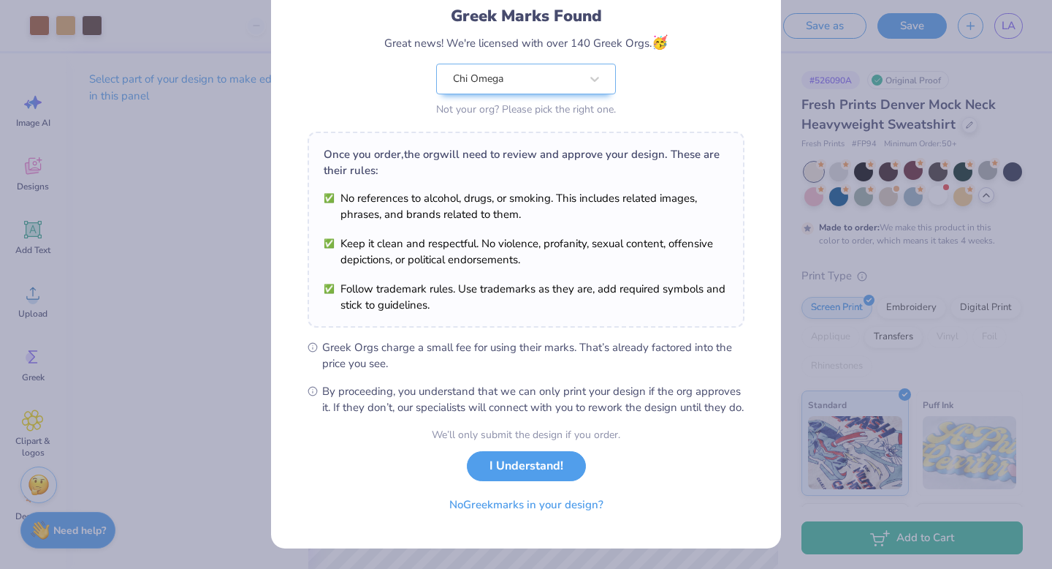
scroll to position [115, 0]
click at [525, 463] on button "I Understand!" at bounding box center [526, 462] width 119 height 30
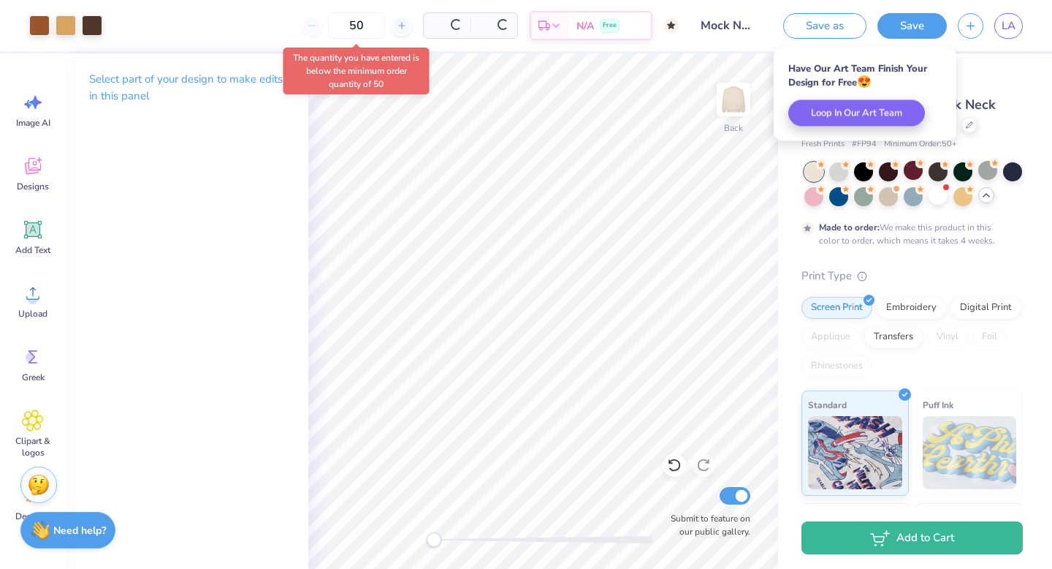
scroll to position [0, 0]
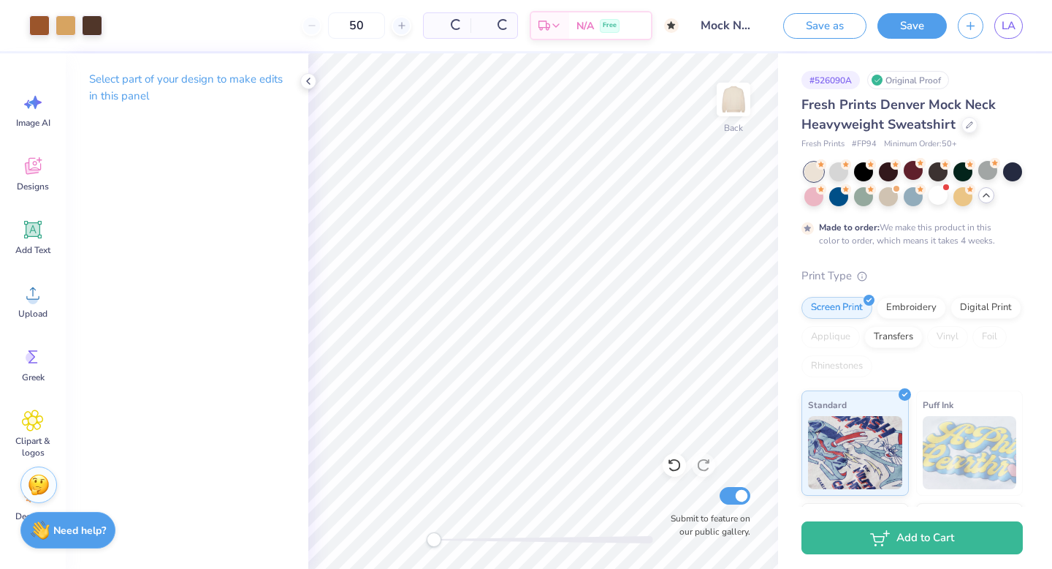
click at [328, 25] on input "50" at bounding box center [356, 25] width 57 height 26
click at [326, 25] on input "50" at bounding box center [301, 25] width 57 height 26
type input "5"
type input "50"
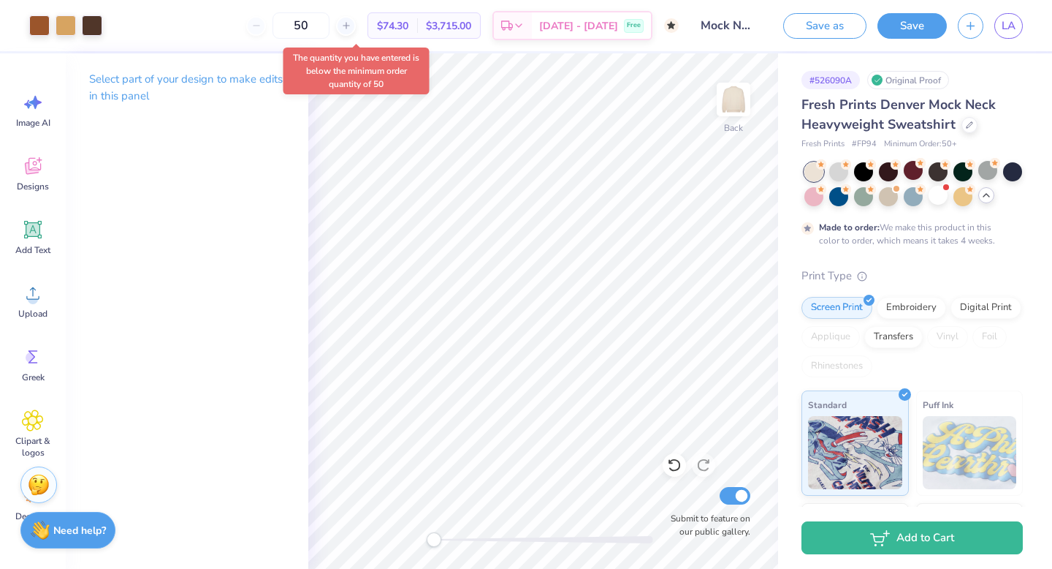
click at [275, 24] on div "50" at bounding box center [301, 25] width 110 height 26
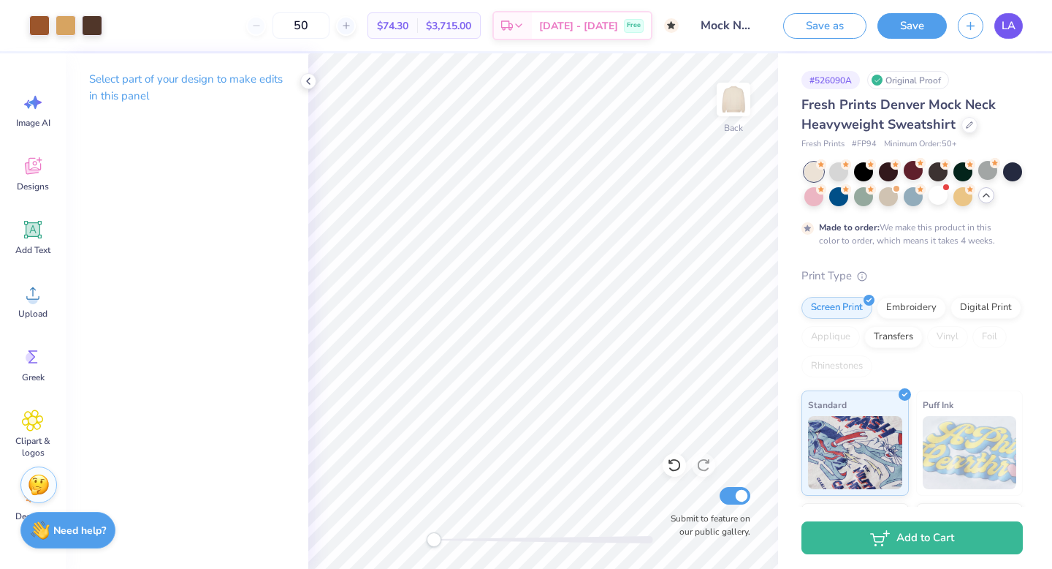
click at [997, 23] on link "LA" at bounding box center [1009, 26] width 28 height 26
